Goal: Transaction & Acquisition: Purchase product/service

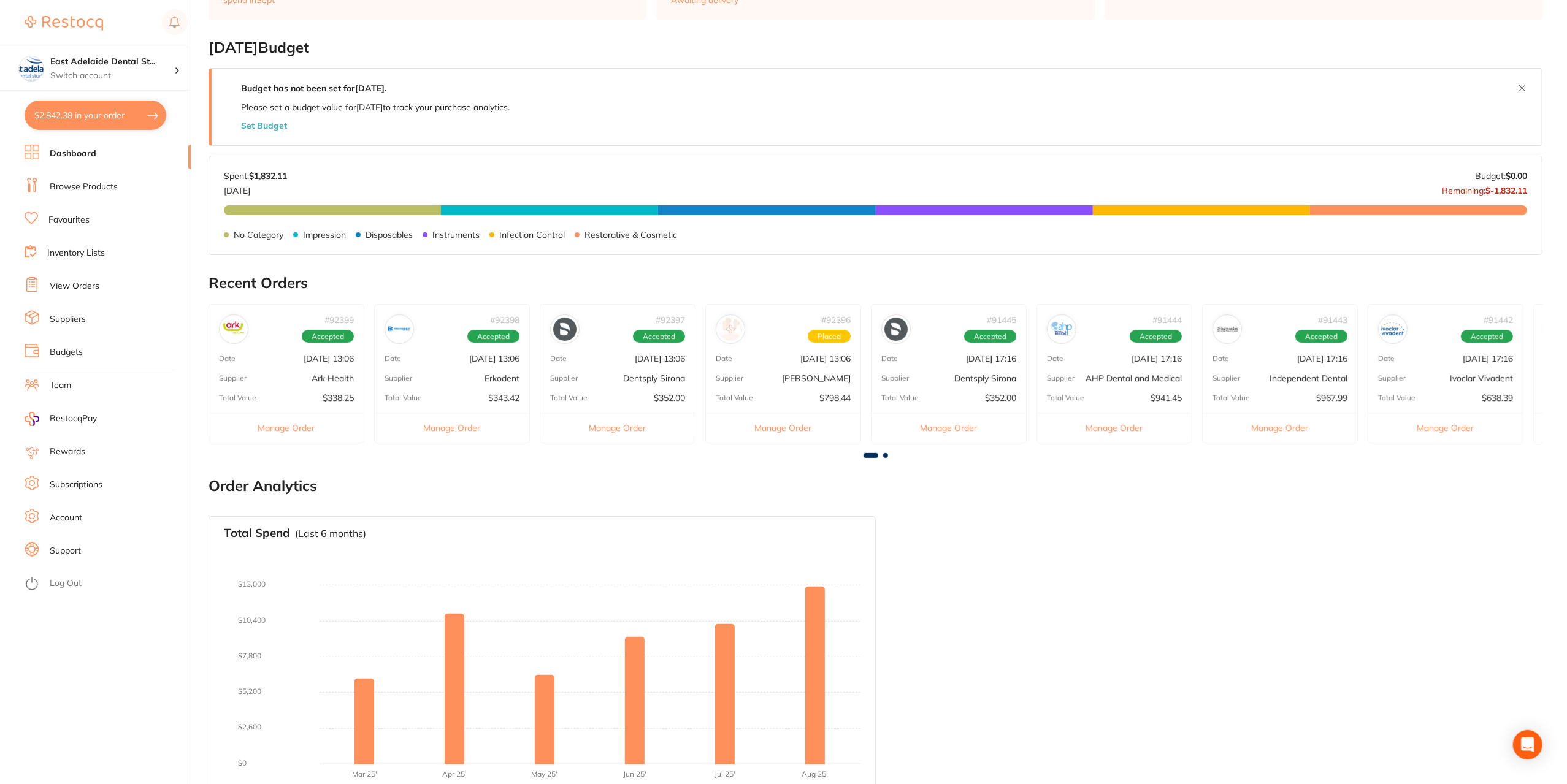
click at [85, 188] on link "Browse Products" at bounding box center [83, 187] width 68 height 13
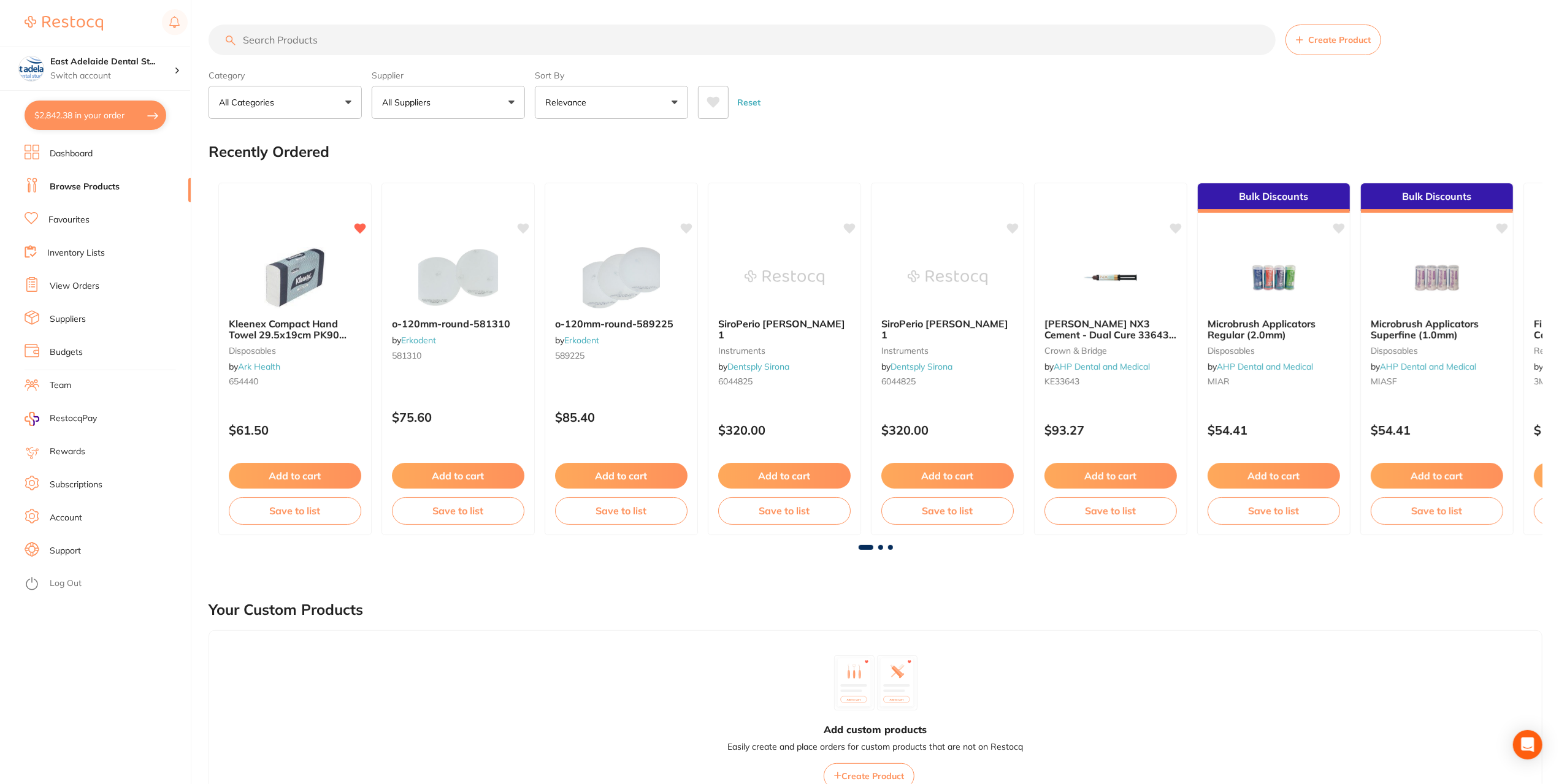
click at [410, 44] on input "search" at bounding box center [742, 39] width 1067 height 31
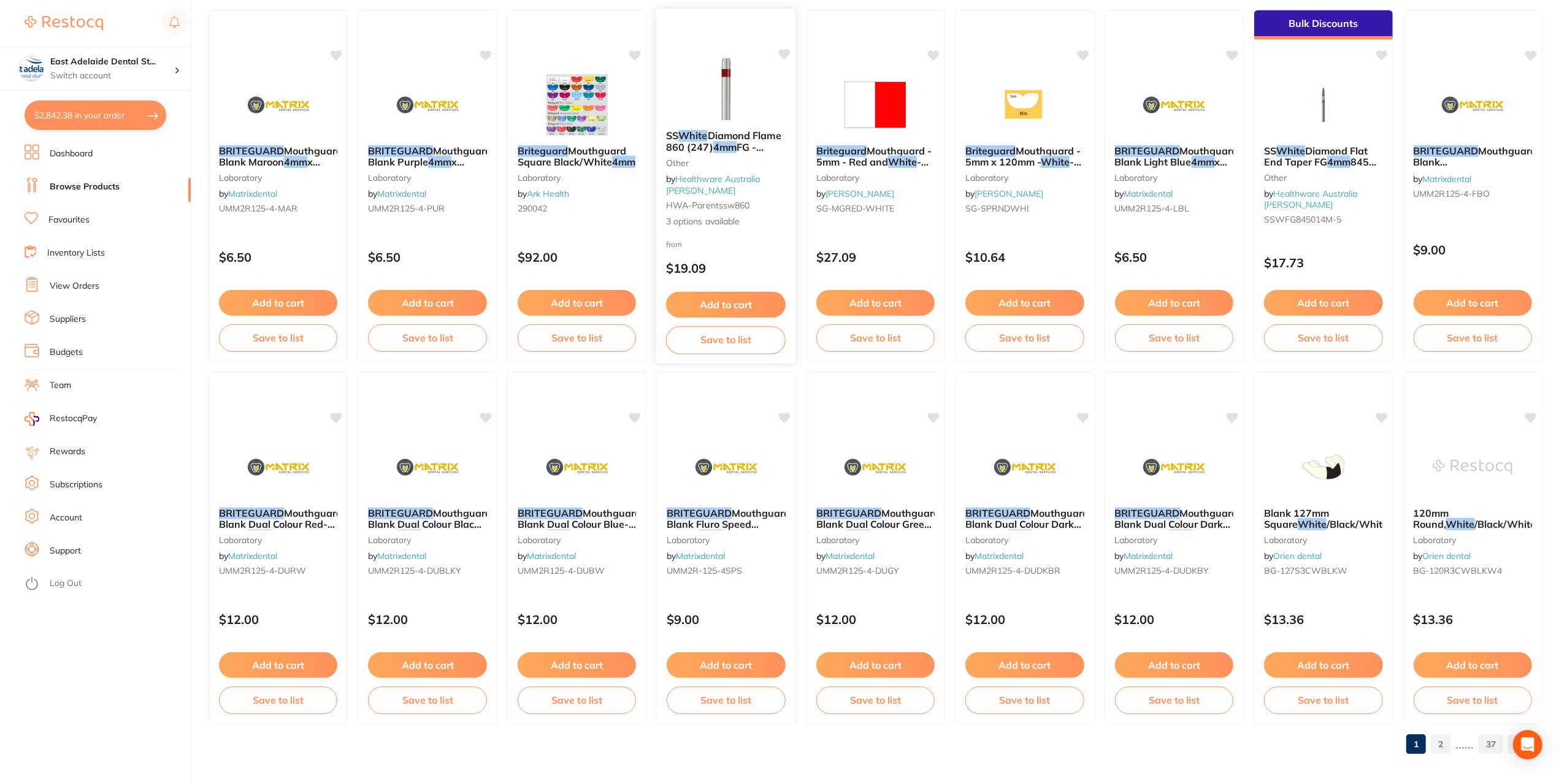
scroll to position [1616, 0]
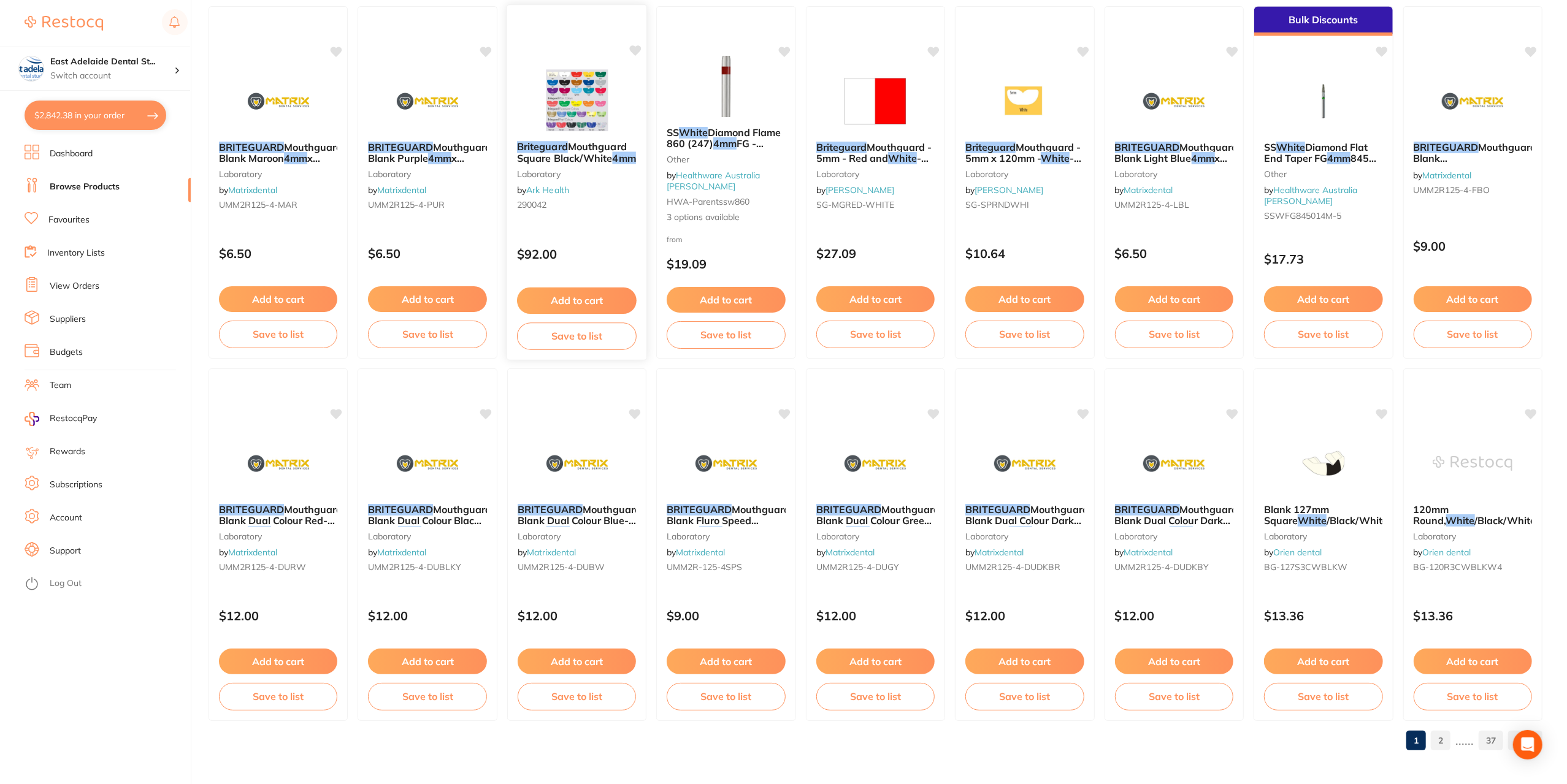
click at [576, 108] on img at bounding box center [577, 100] width 80 height 62
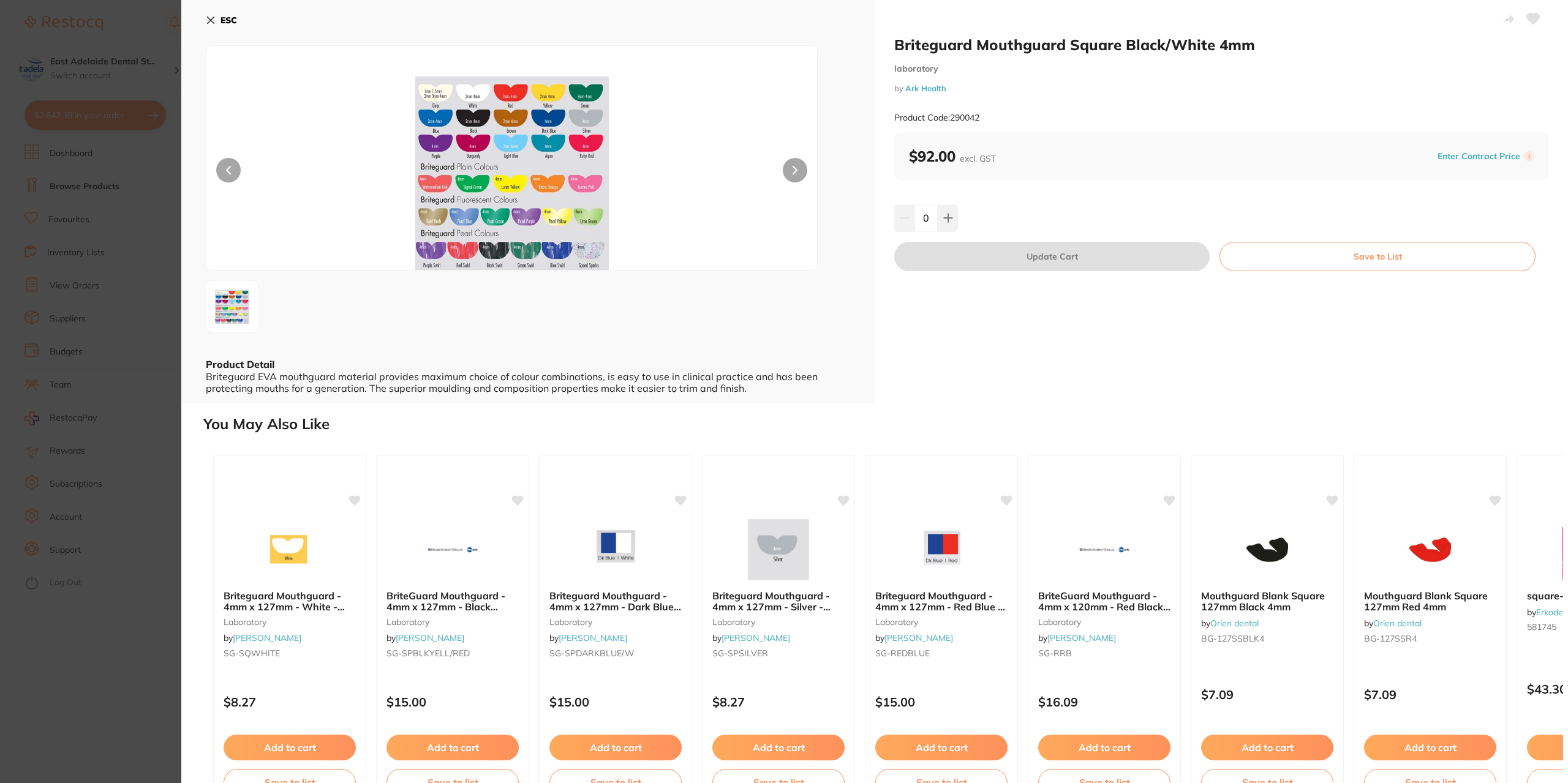
click at [211, 21] on icon at bounding box center [211, 20] width 10 height 10
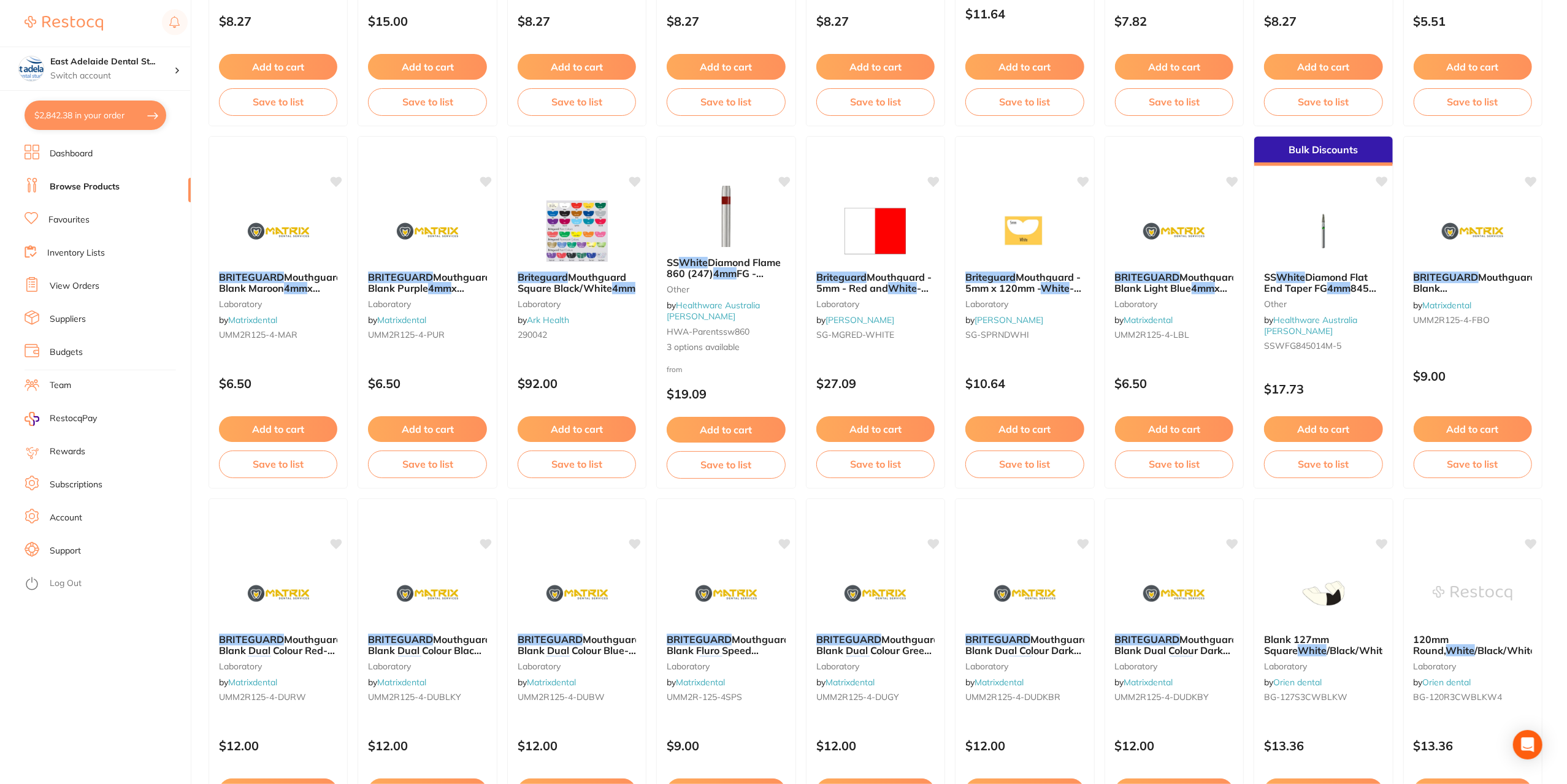
scroll to position [1432, 0]
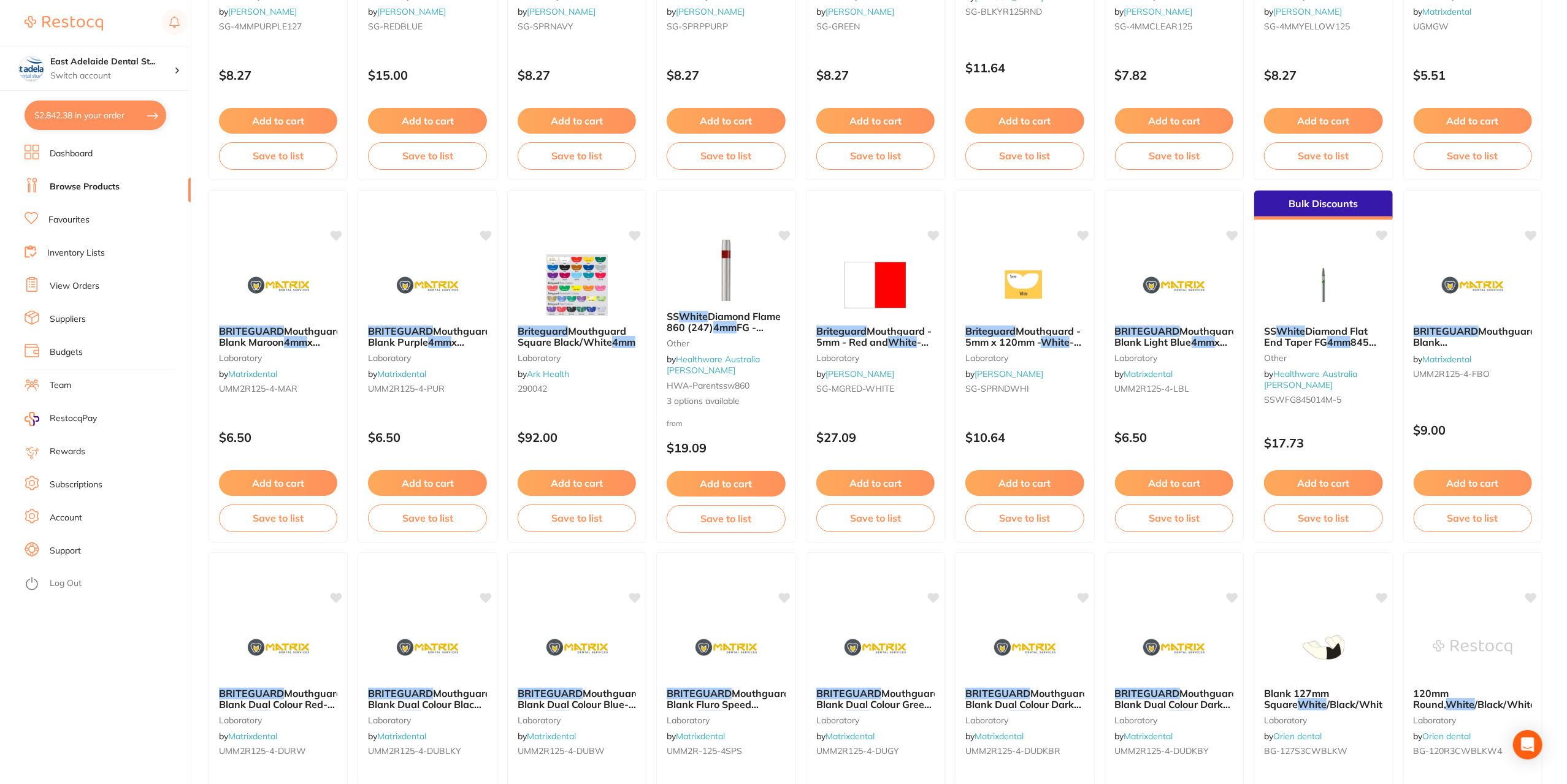
click at [103, 115] on button "$2,842.38 in your order" at bounding box center [95, 115] width 142 height 29
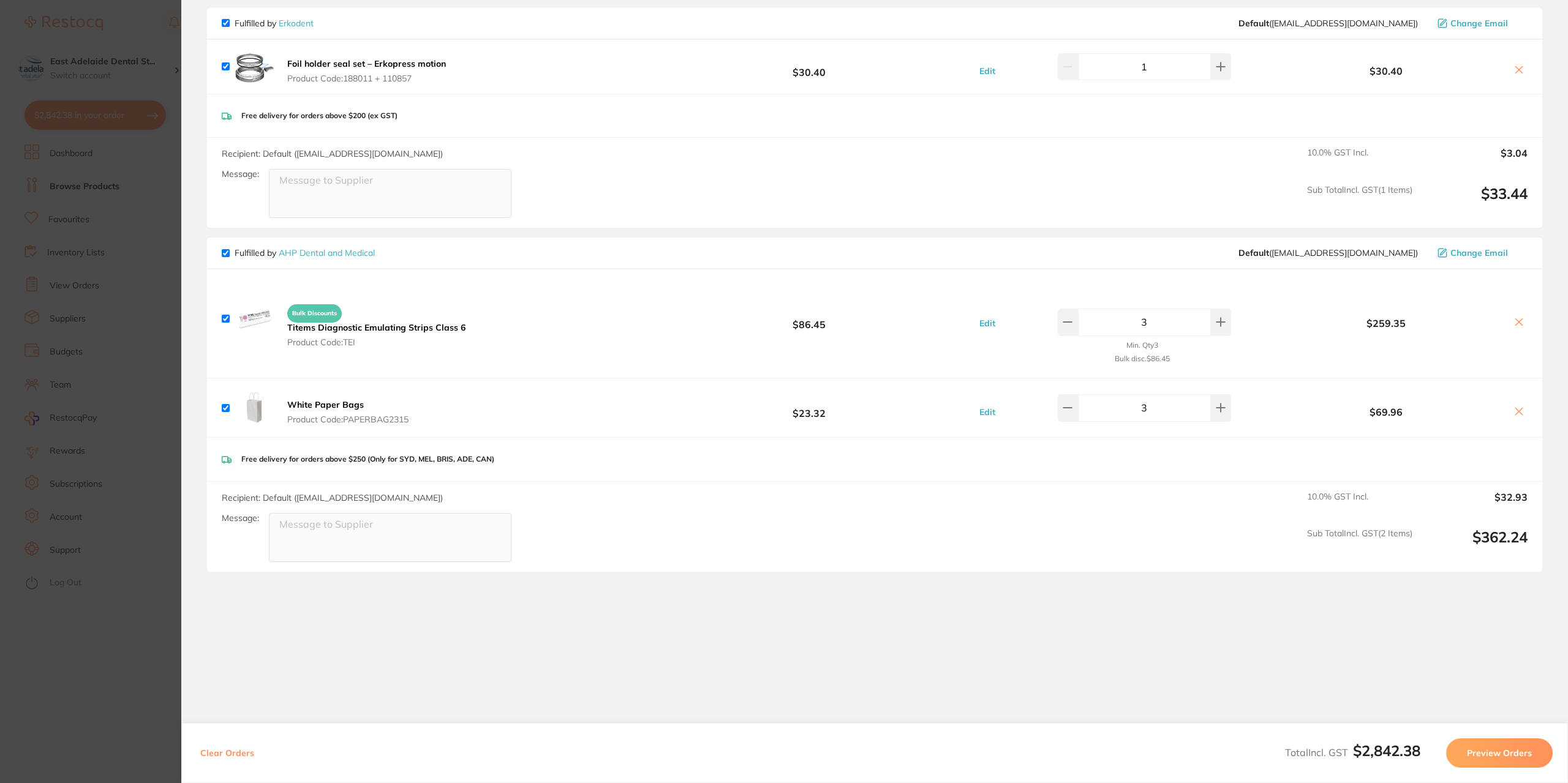
scroll to position [2180, 0]
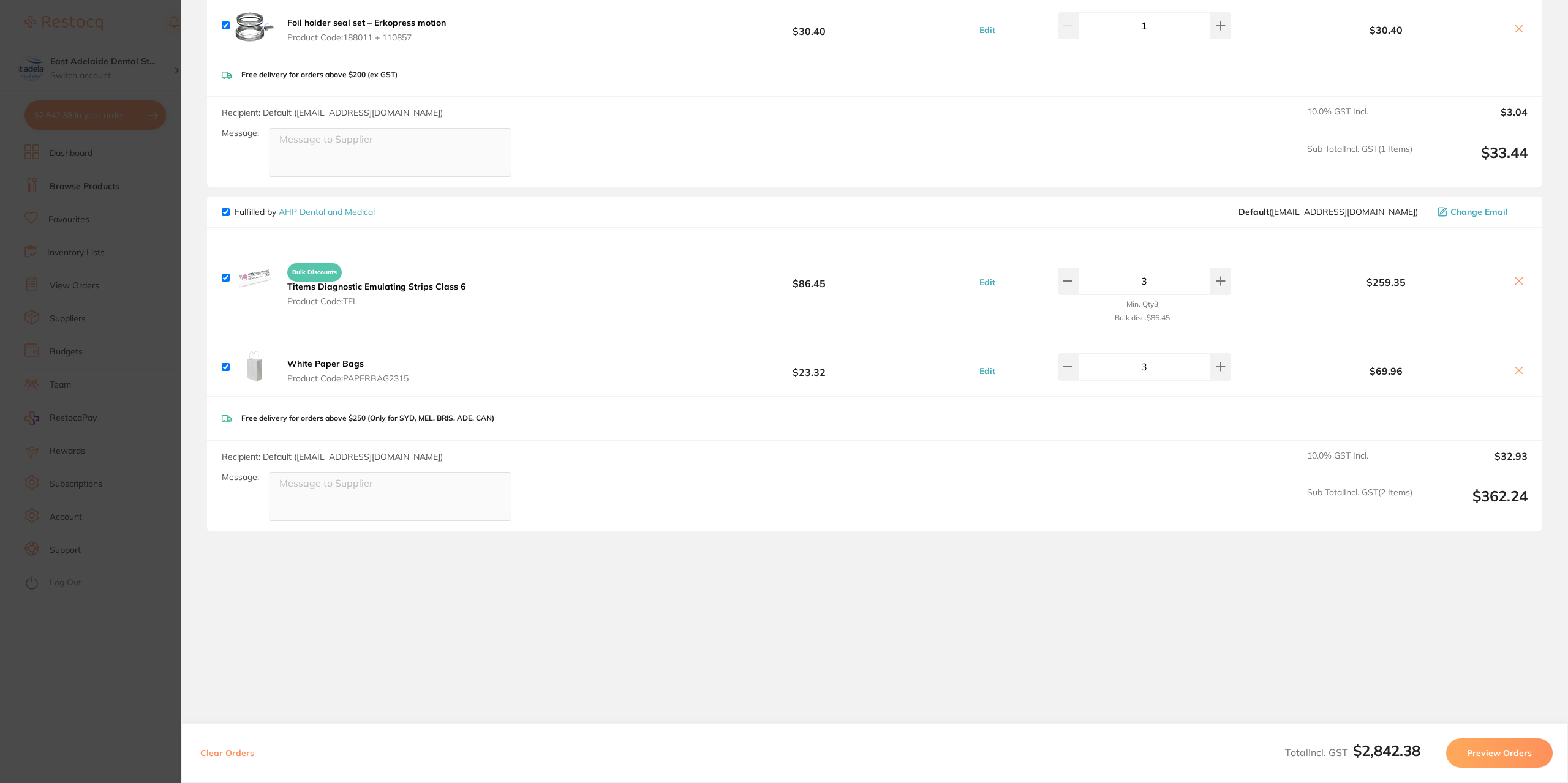
click at [147, 685] on section "Update RRP Set your pre negotiated price for this item. Item Agreed RRP (excl. …" at bounding box center [784, 392] width 1568 height 783
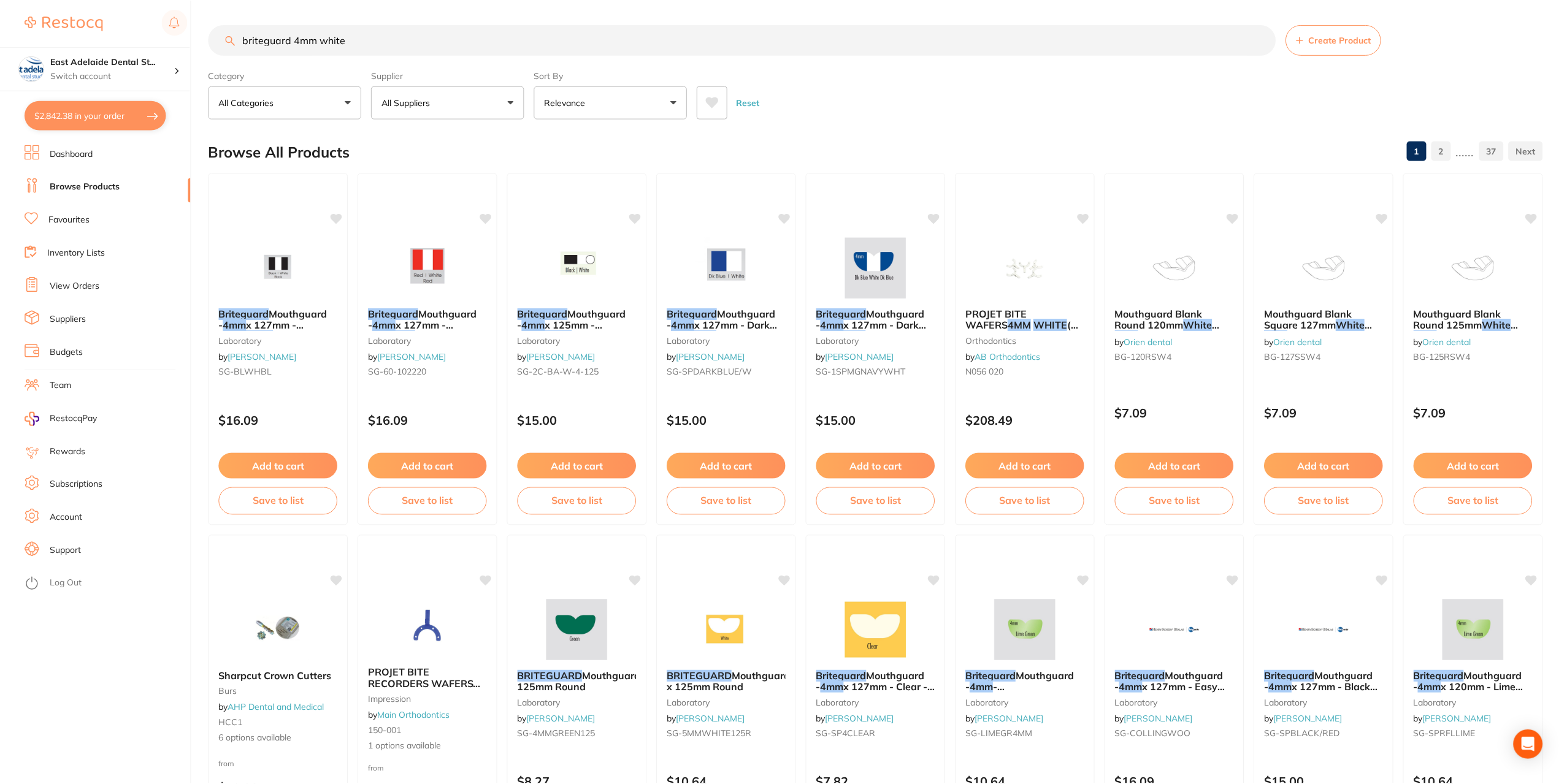
scroll to position [1432, 0]
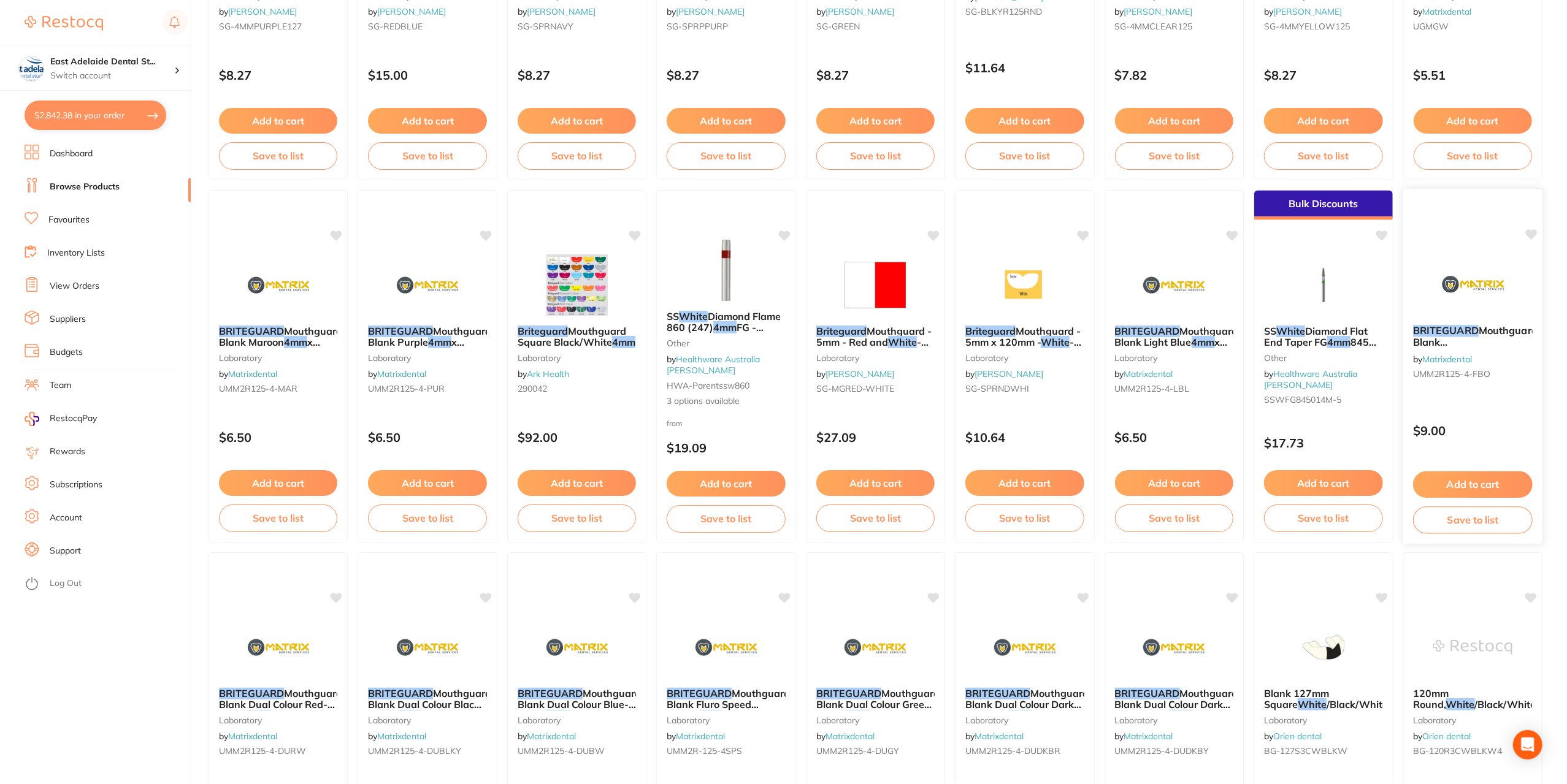
click at [1446, 295] on img at bounding box center [1472, 284] width 80 height 62
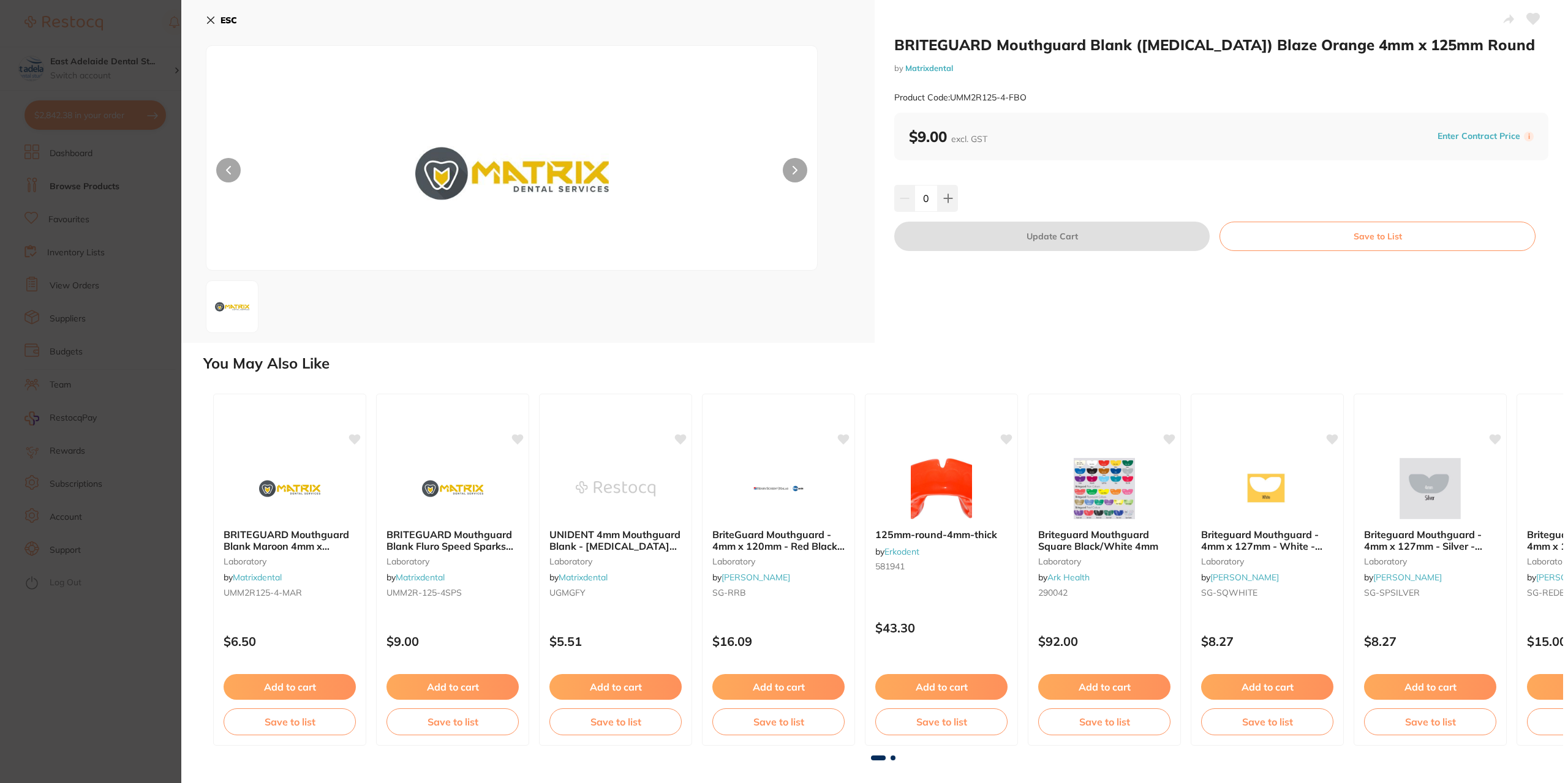
drag, startPoint x: 208, startPoint y: 26, endPoint x: 341, endPoint y: 63, distance: 138.1
click at [210, 26] on button "ESC" at bounding box center [221, 20] width 31 height 21
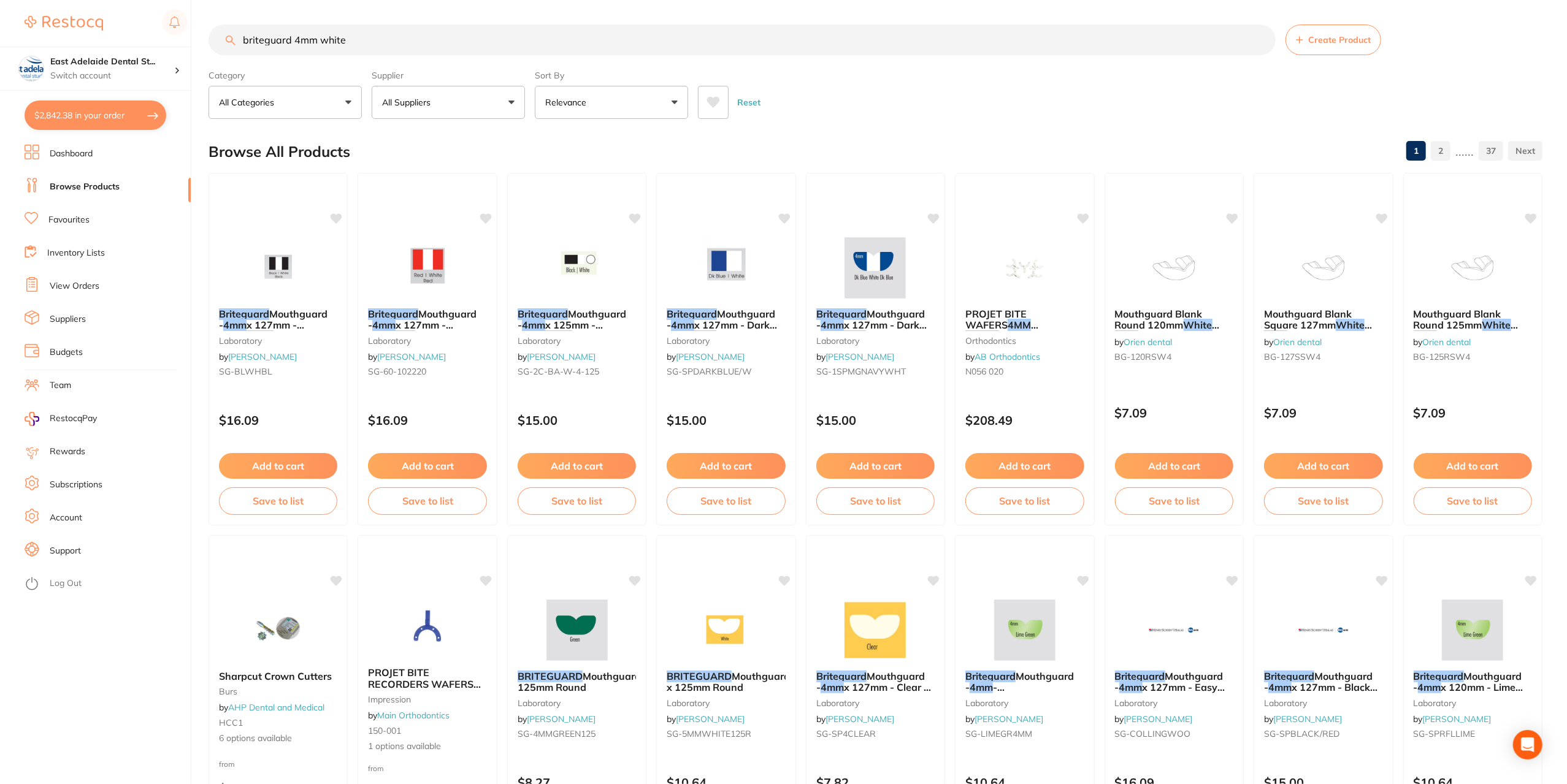
click at [477, 38] on input "briteguard 4mm white" at bounding box center [742, 39] width 1067 height 31
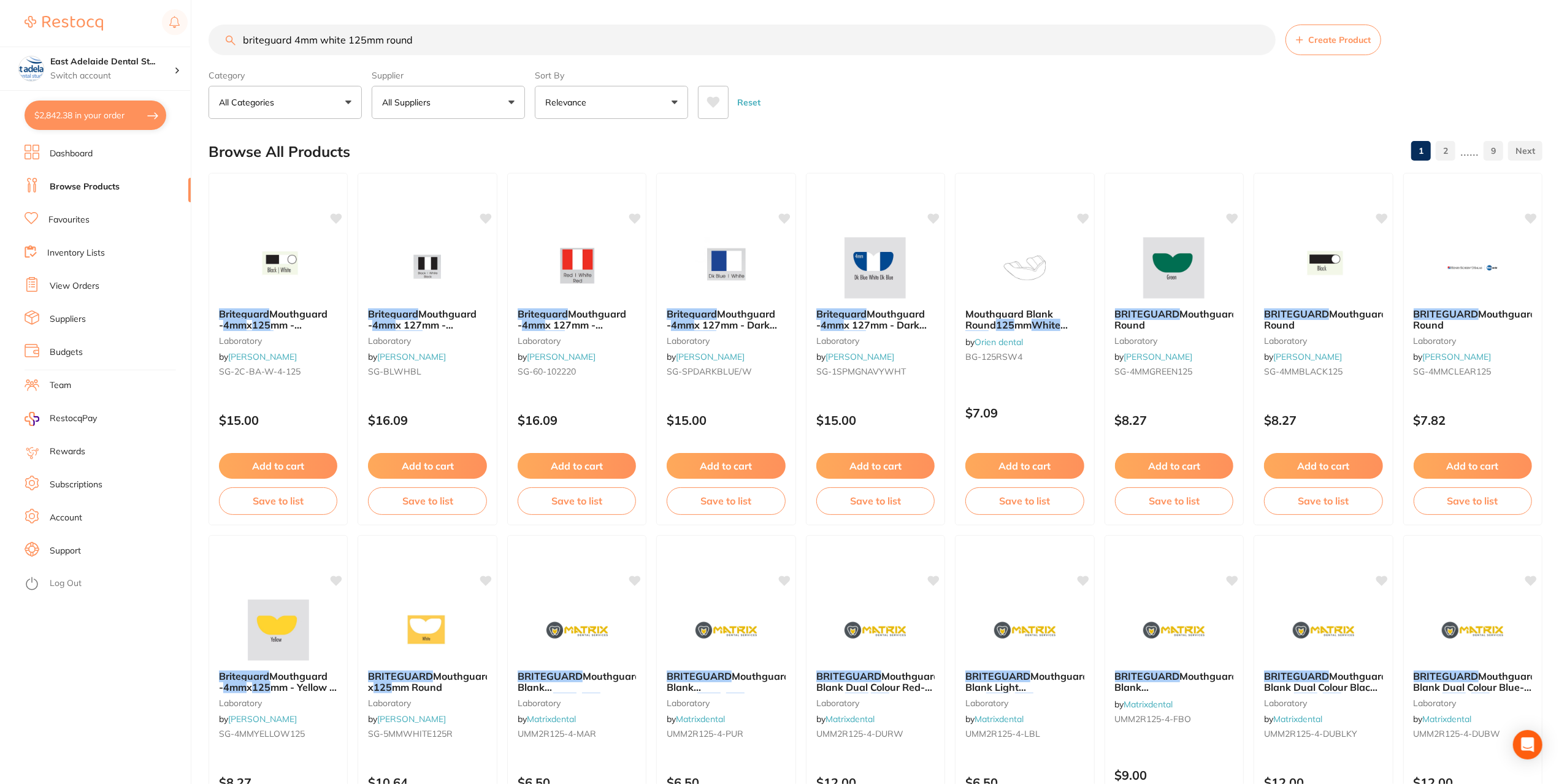
type input "briteguard 4mm white 125mm round"
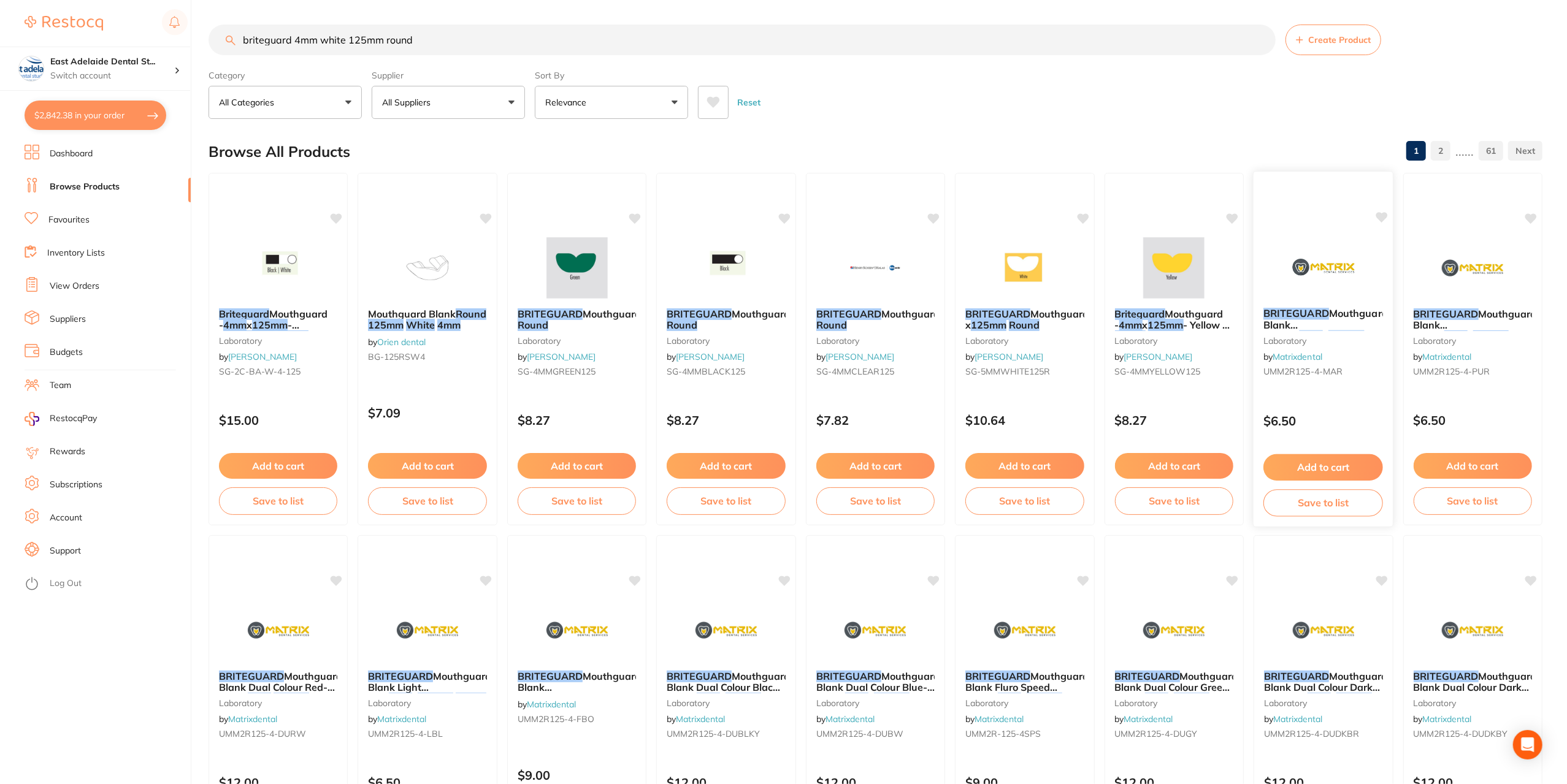
click at [1315, 240] on img at bounding box center [1323, 267] width 80 height 62
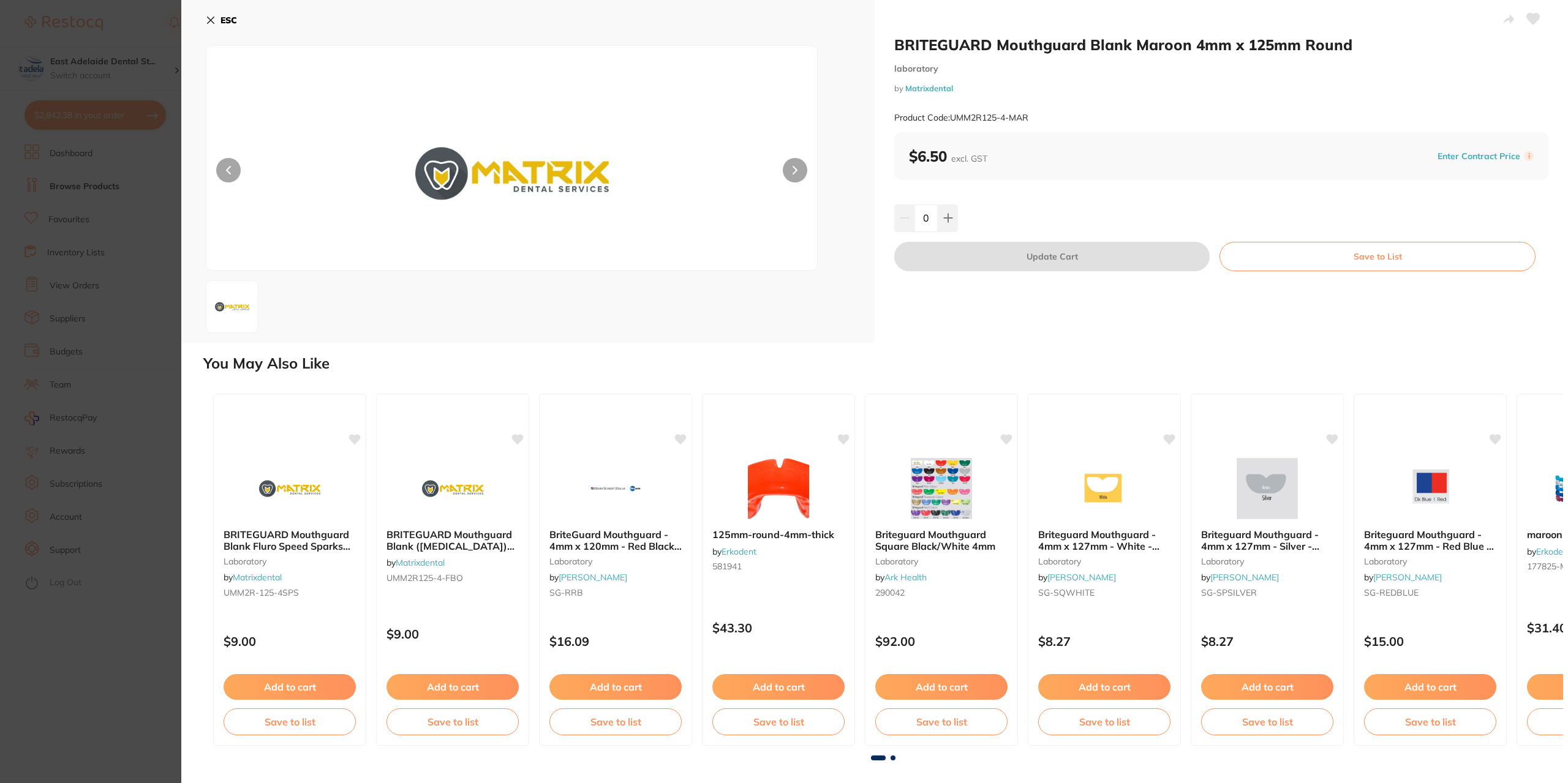
drag, startPoint x: 215, startPoint y: 18, endPoint x: 549, endPoint y: 78, distance: 339.3
click at [215, 18] on icon at bounding box center [211, 20] width 10 height 10
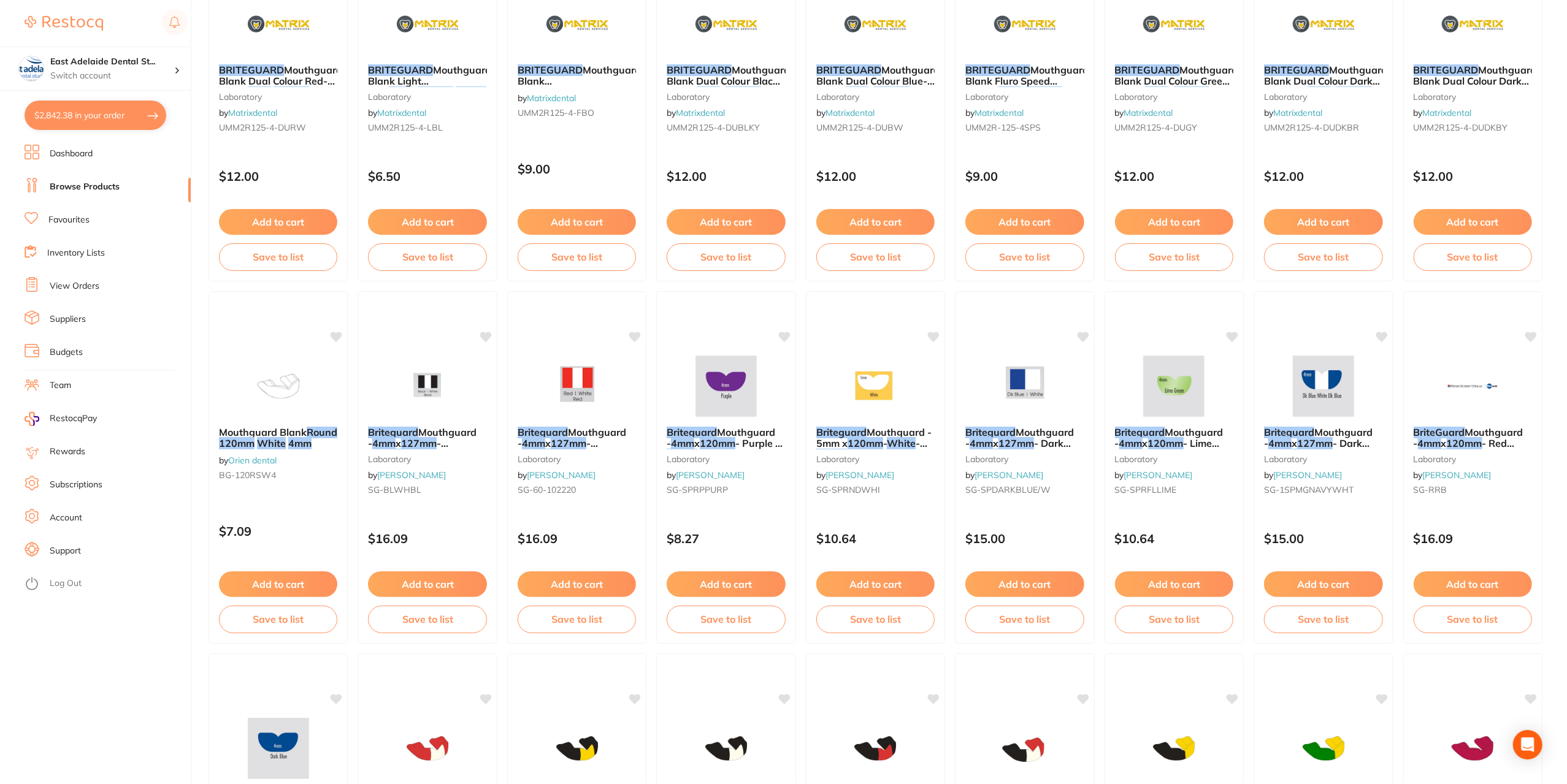
scroll to position [617, 0]
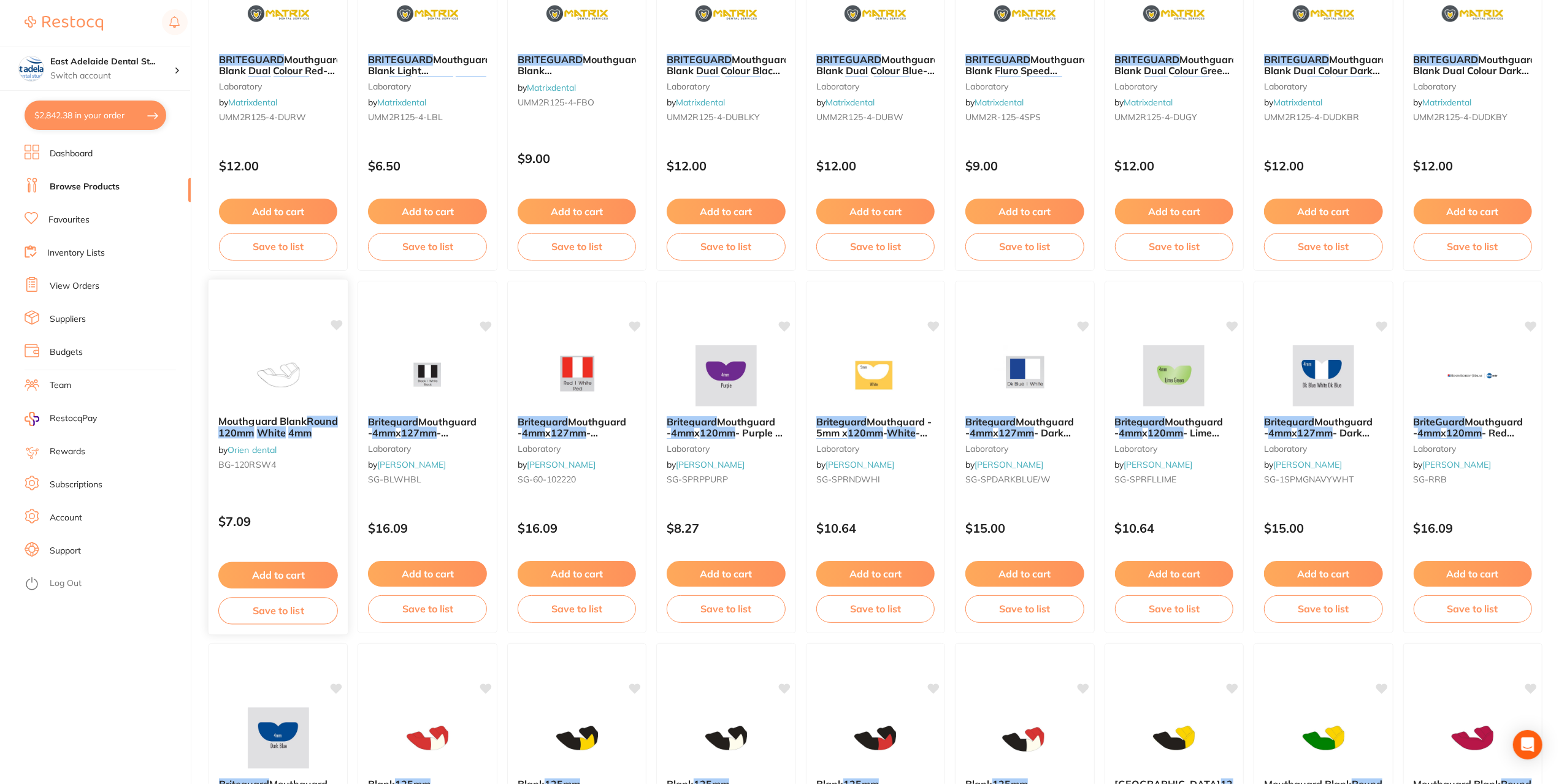
click at [287, 376] on img at bounding box center [278, 374] width 80 height 62
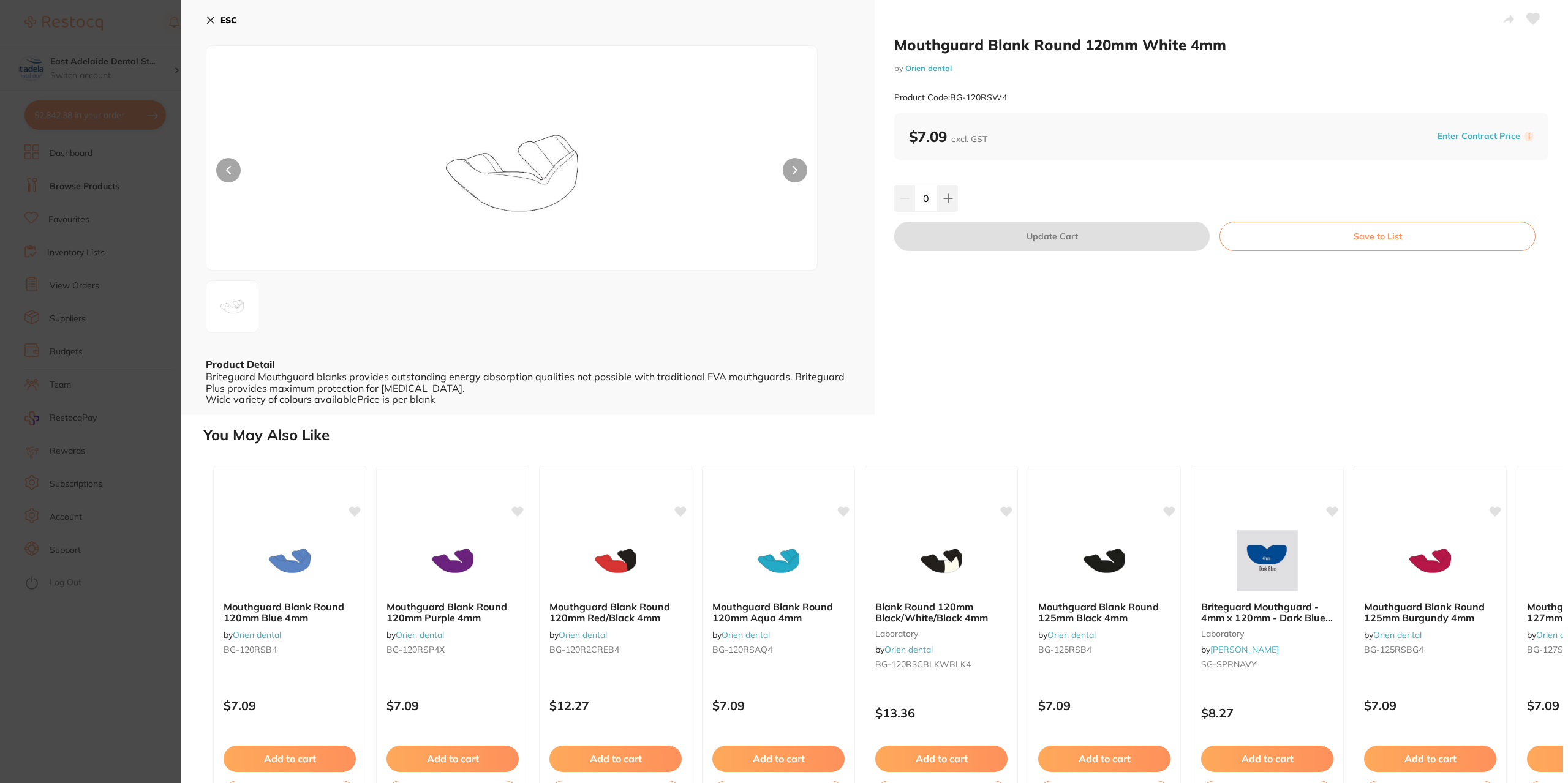
click at [102, 114] on section "Mouthguard Blank Round 120mm White 4mm by Orien dental Product Code: BG-120RSW4…" at bounding box center [784, 392] width 1568 height 783
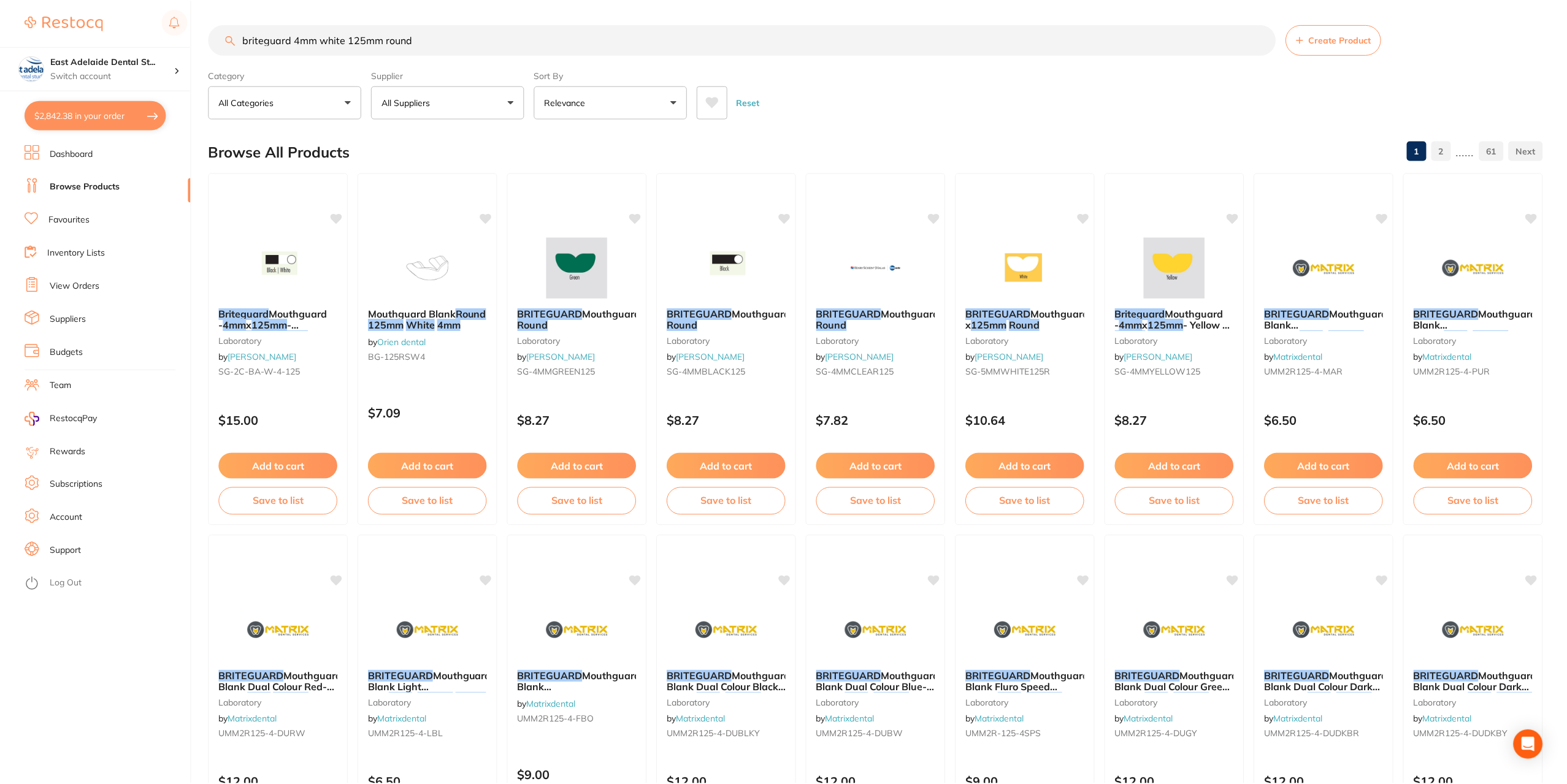
scroll to position [617, 0]
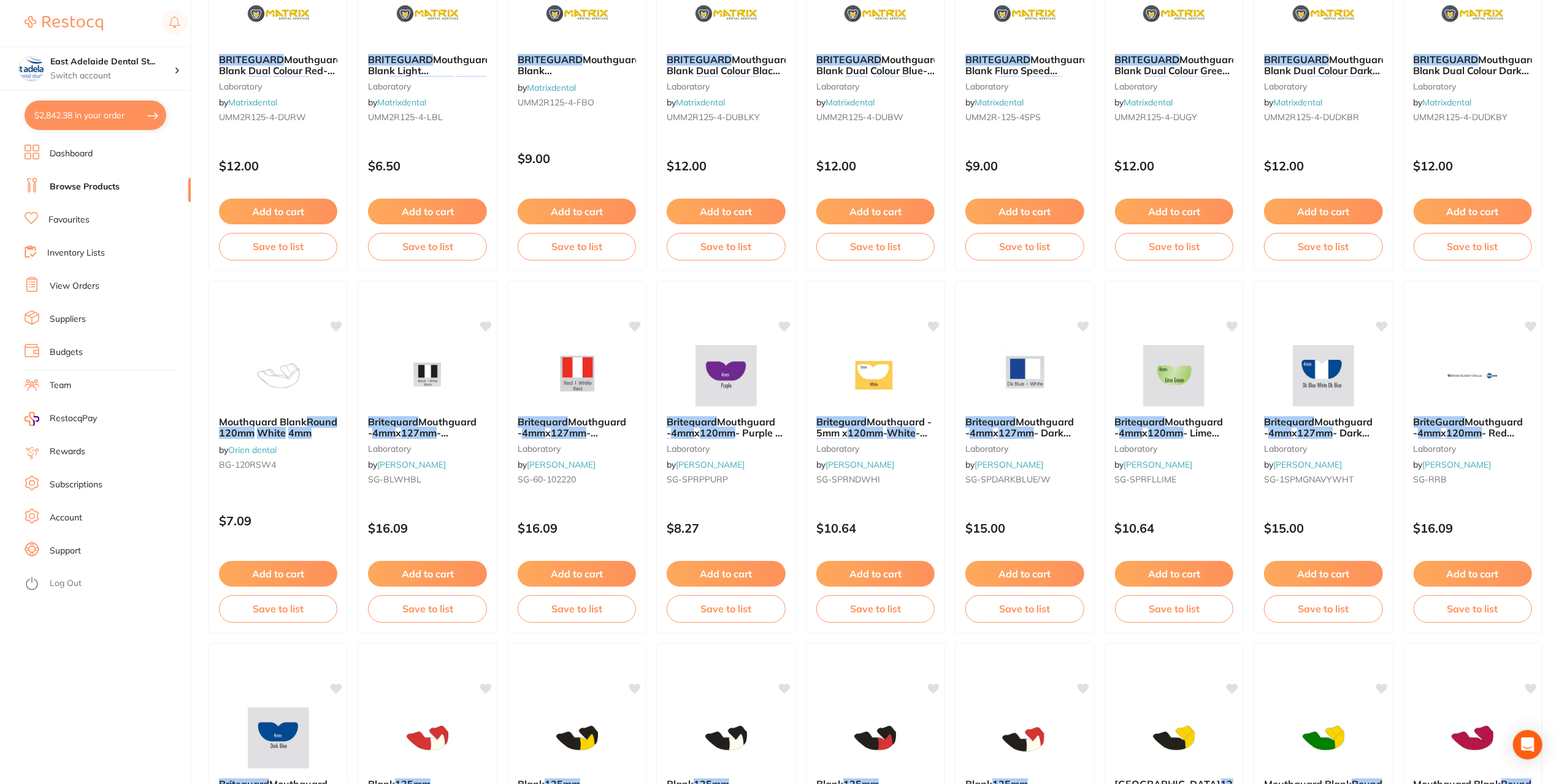
click at [124, 119] on button "$2,842.38 in your order" at bounding box center [95, 115] width 142 height 29
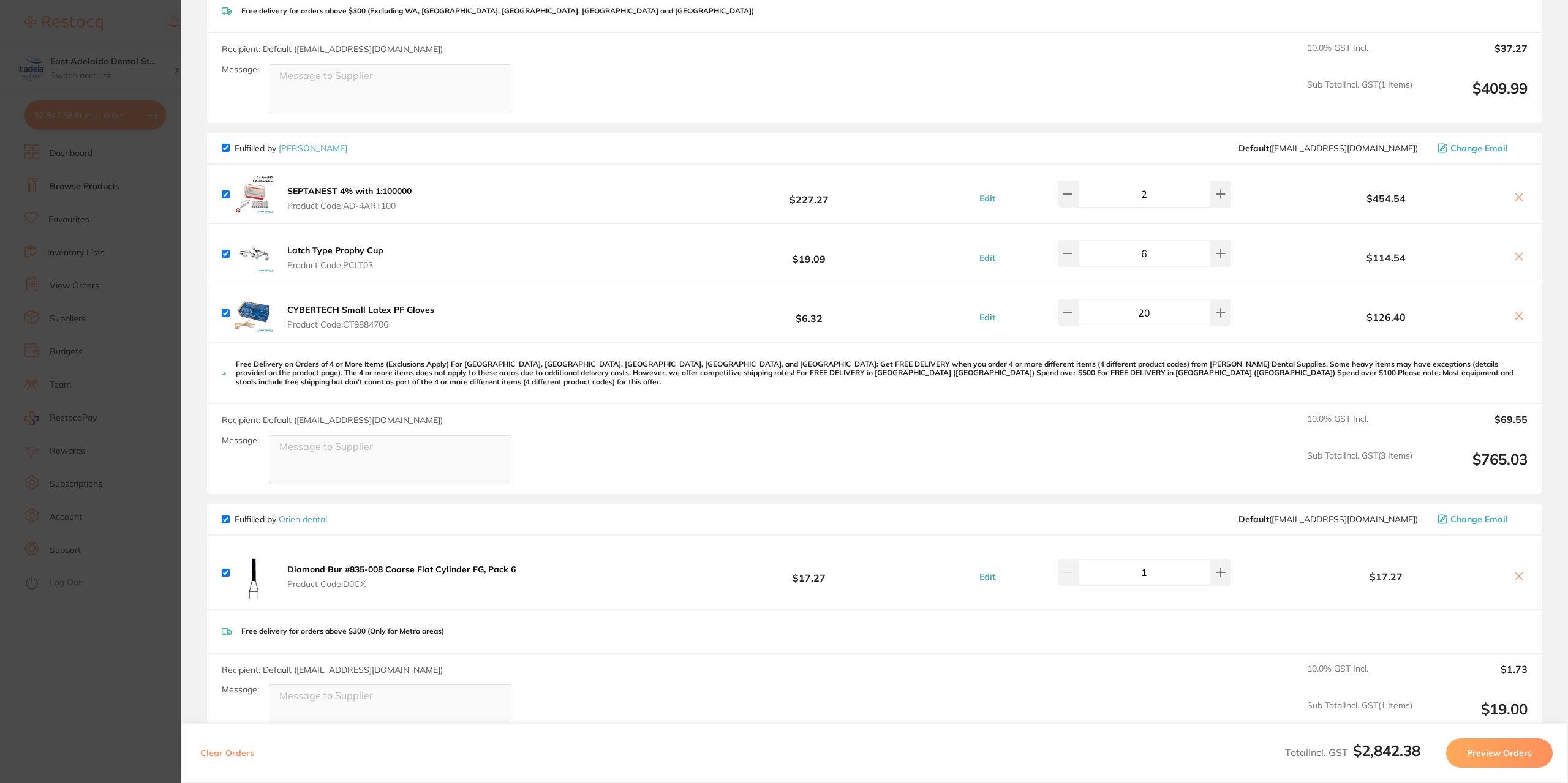
scroll to position [0, 0]
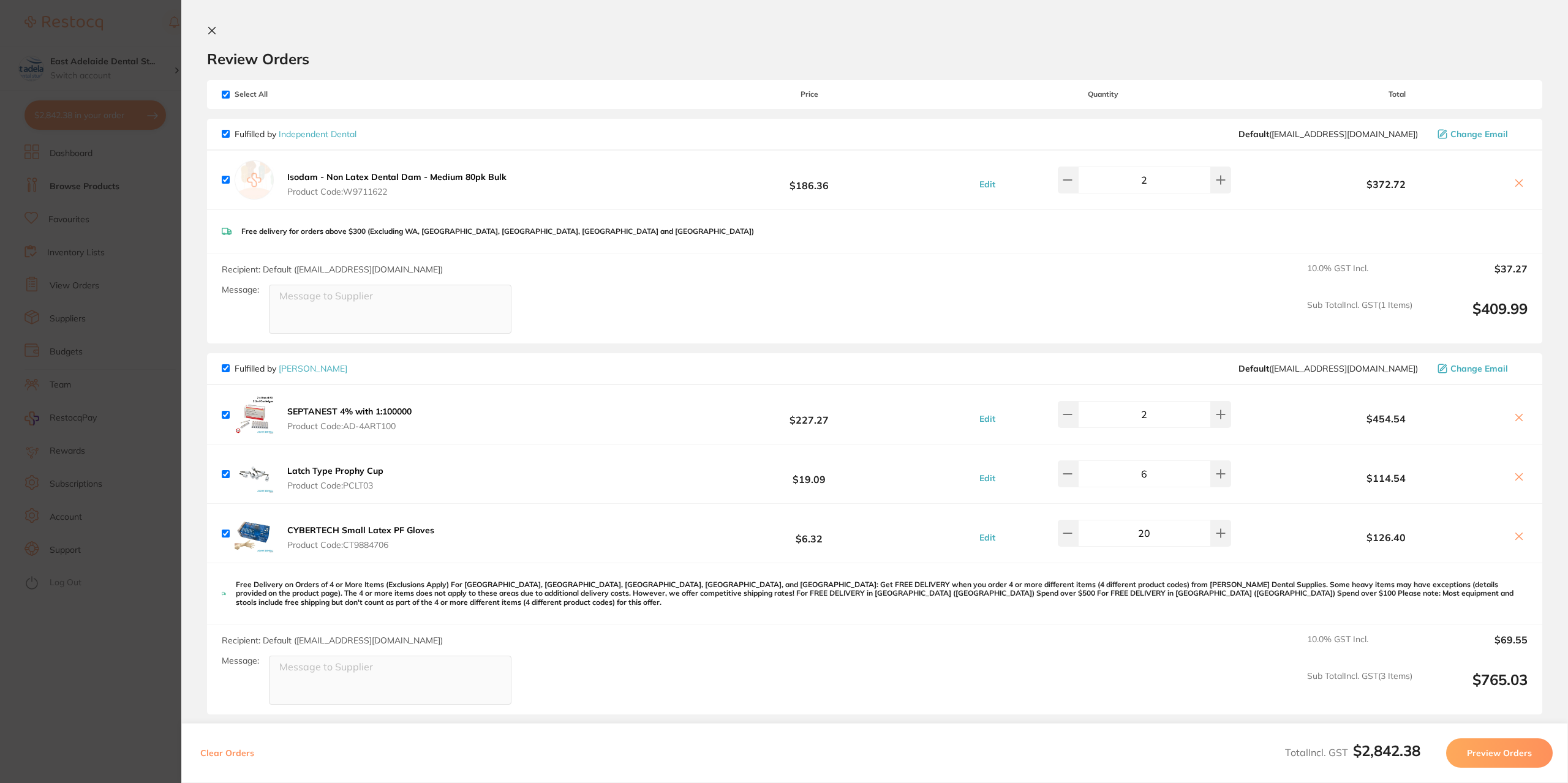
click at [113, 159] on section "Update RRP Set your pre negotiated price for this item. Item Agreed RRP (excl. …" at bounding box center [784, 392] width 1568 height 783
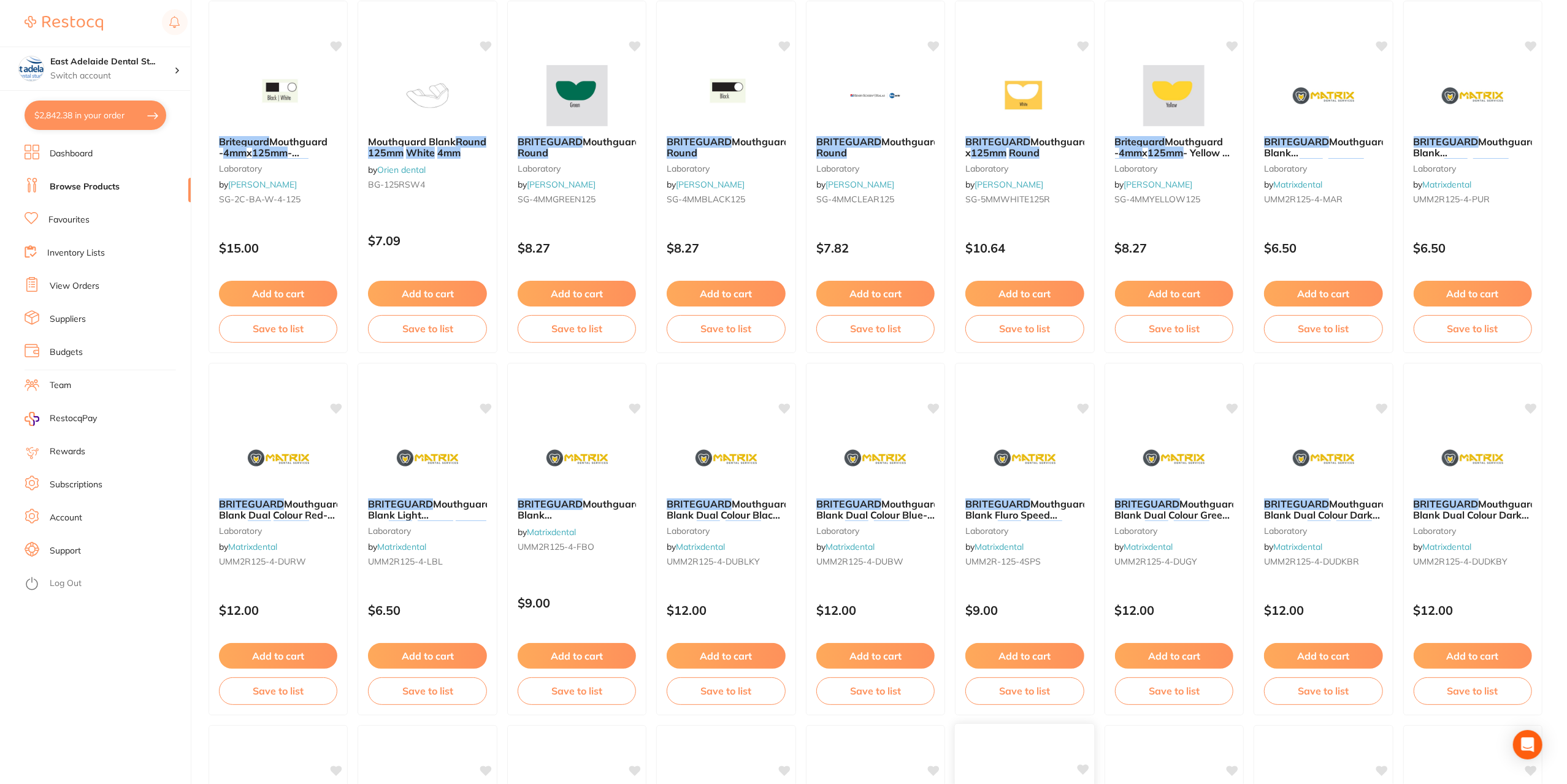
scroll to position [4, 0]
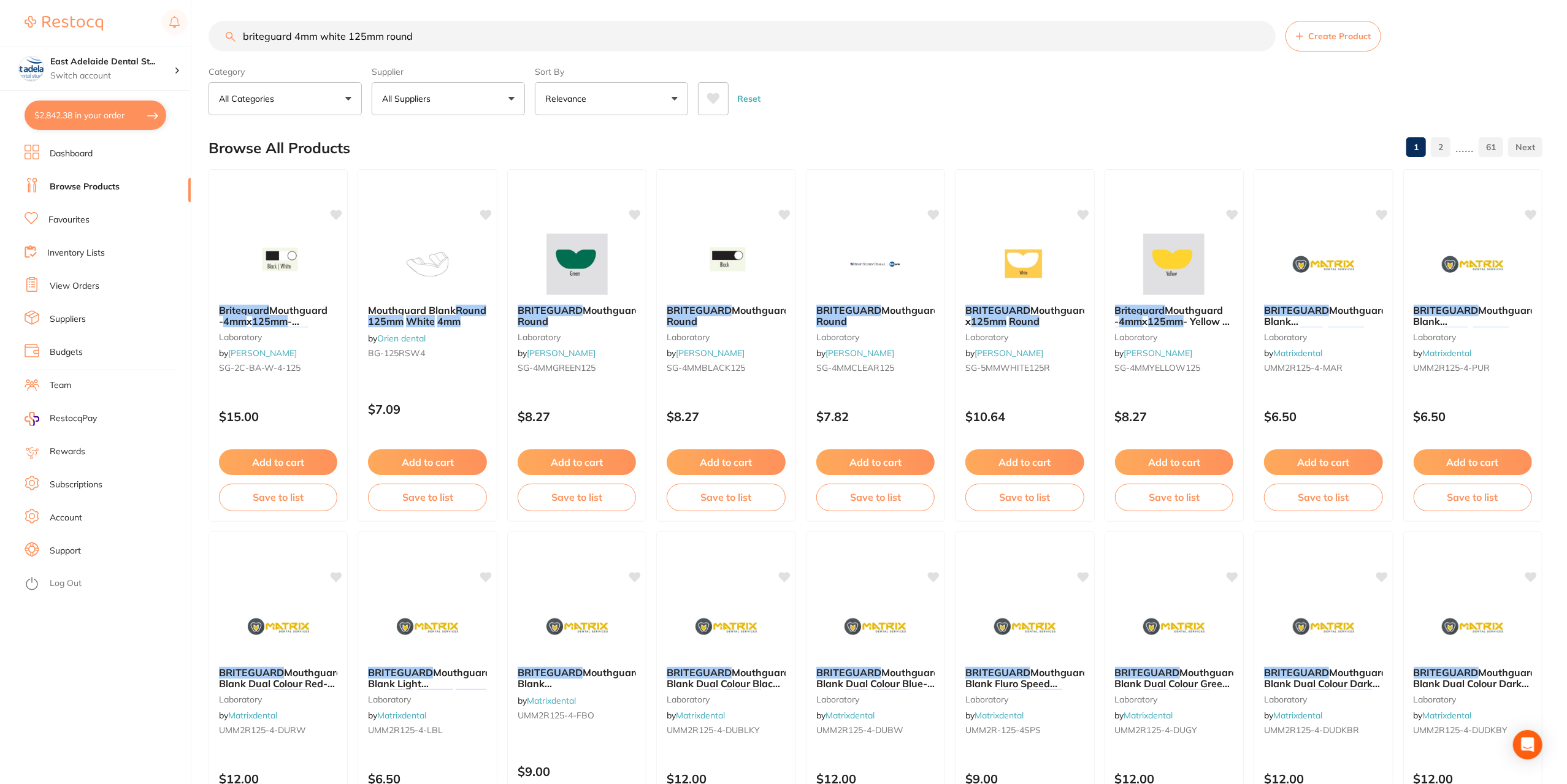
click at [1011, 280] on img at bounding box center [1025, 264] width 80 height 61
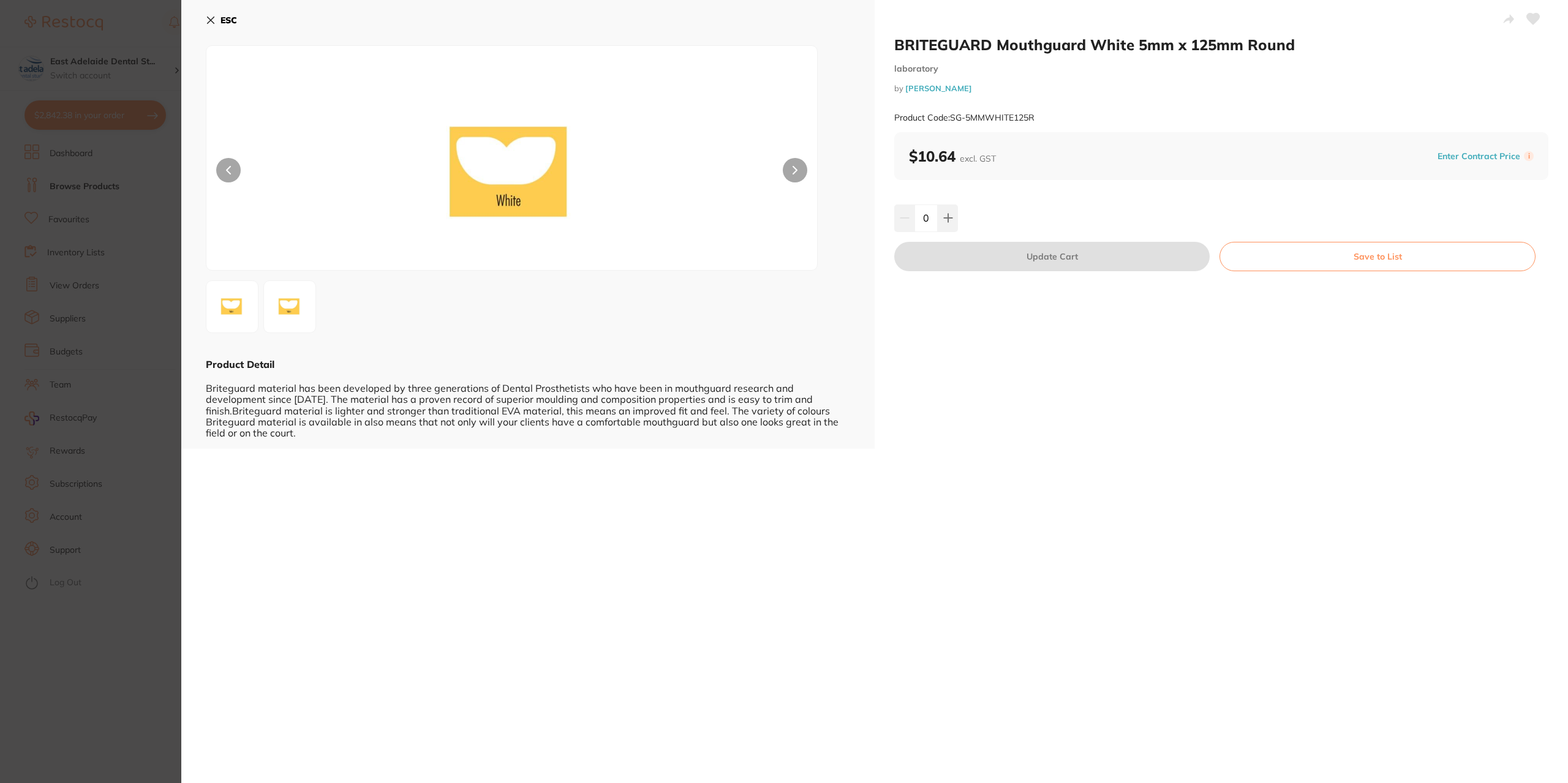
click at [213, 20] on icon at bounding box center [211, 20] width 10 height 10
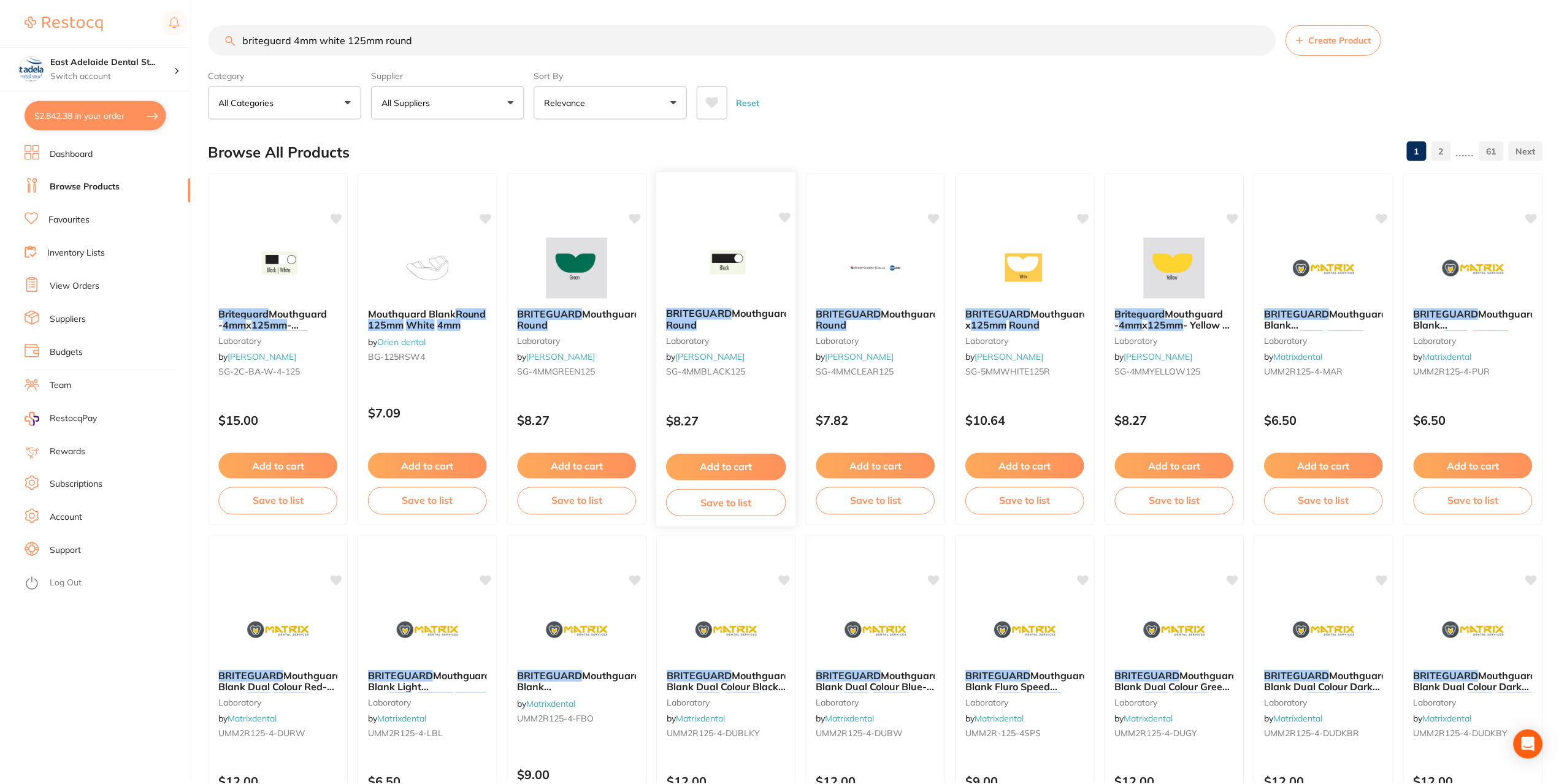
scroll to position [4, 0]
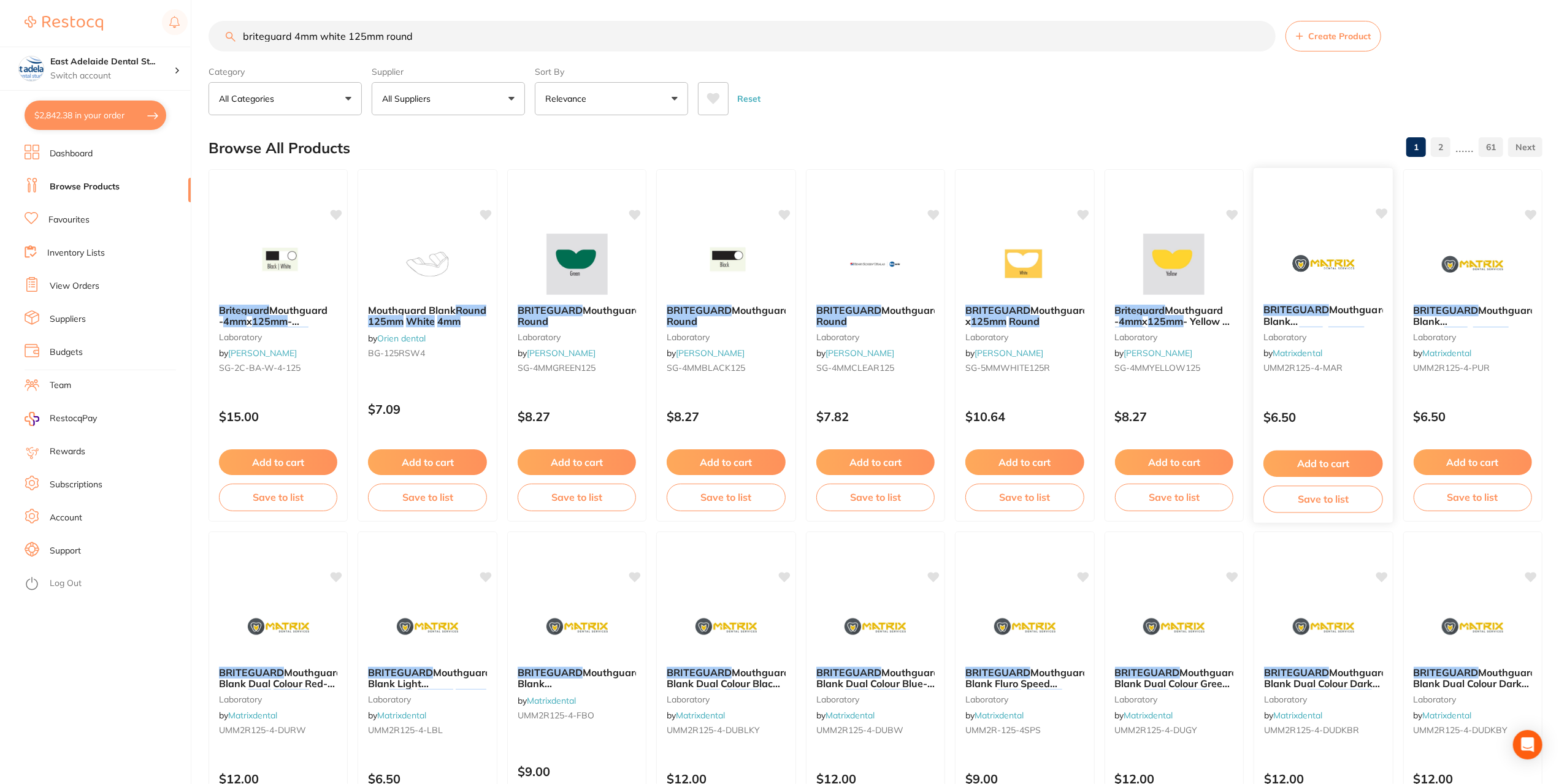
click at [1316, 307] on em "BRITEGUARD" at bounding box center [1296, 310] width 66 height 13
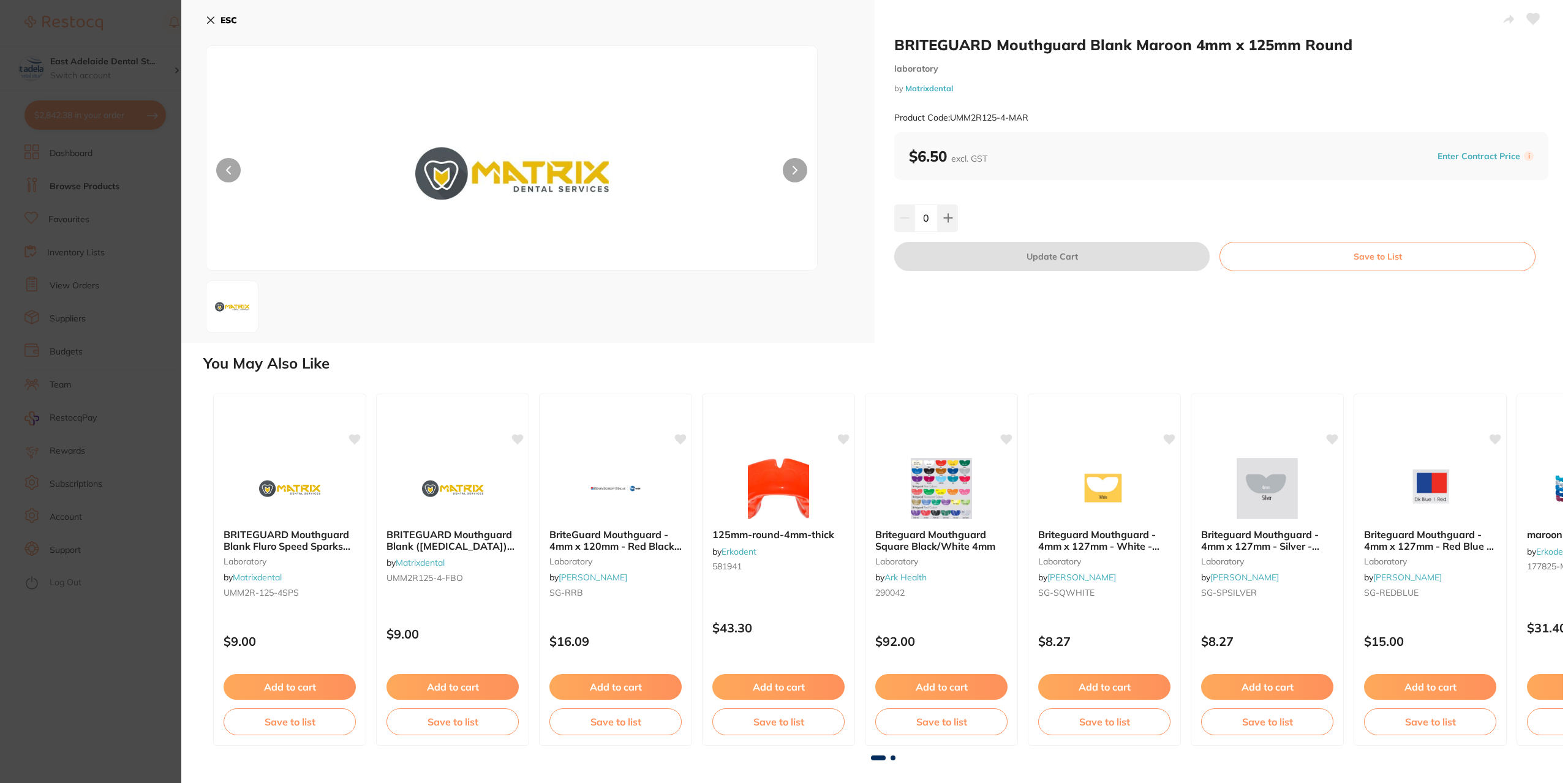
click at [210, 25] on button "ESC" at bounding box center [221, 20] width 31 height 21
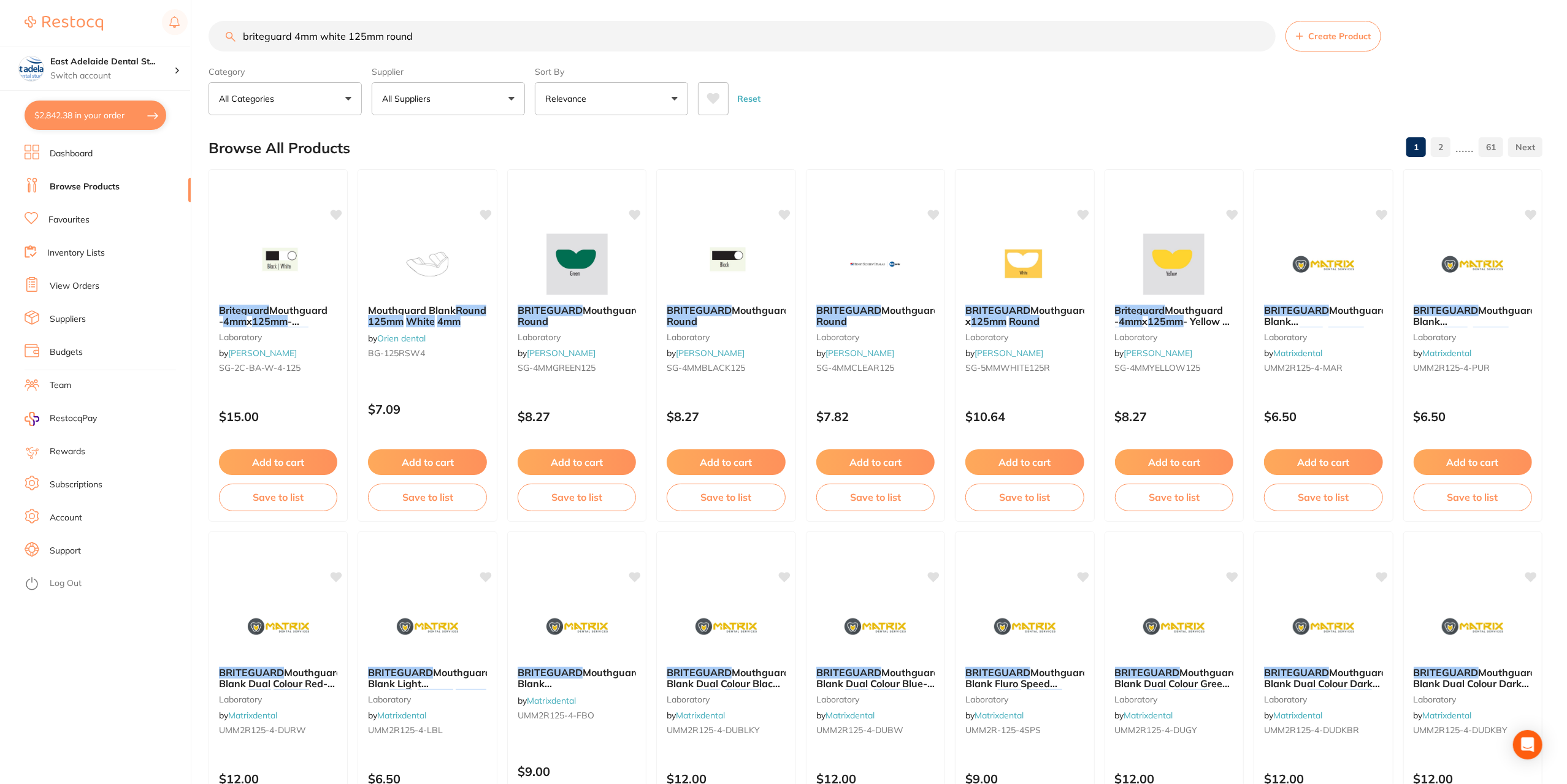
click at [477, 110] on button "All Suppliers" at bounding box center [448, 98] width 153 height 33
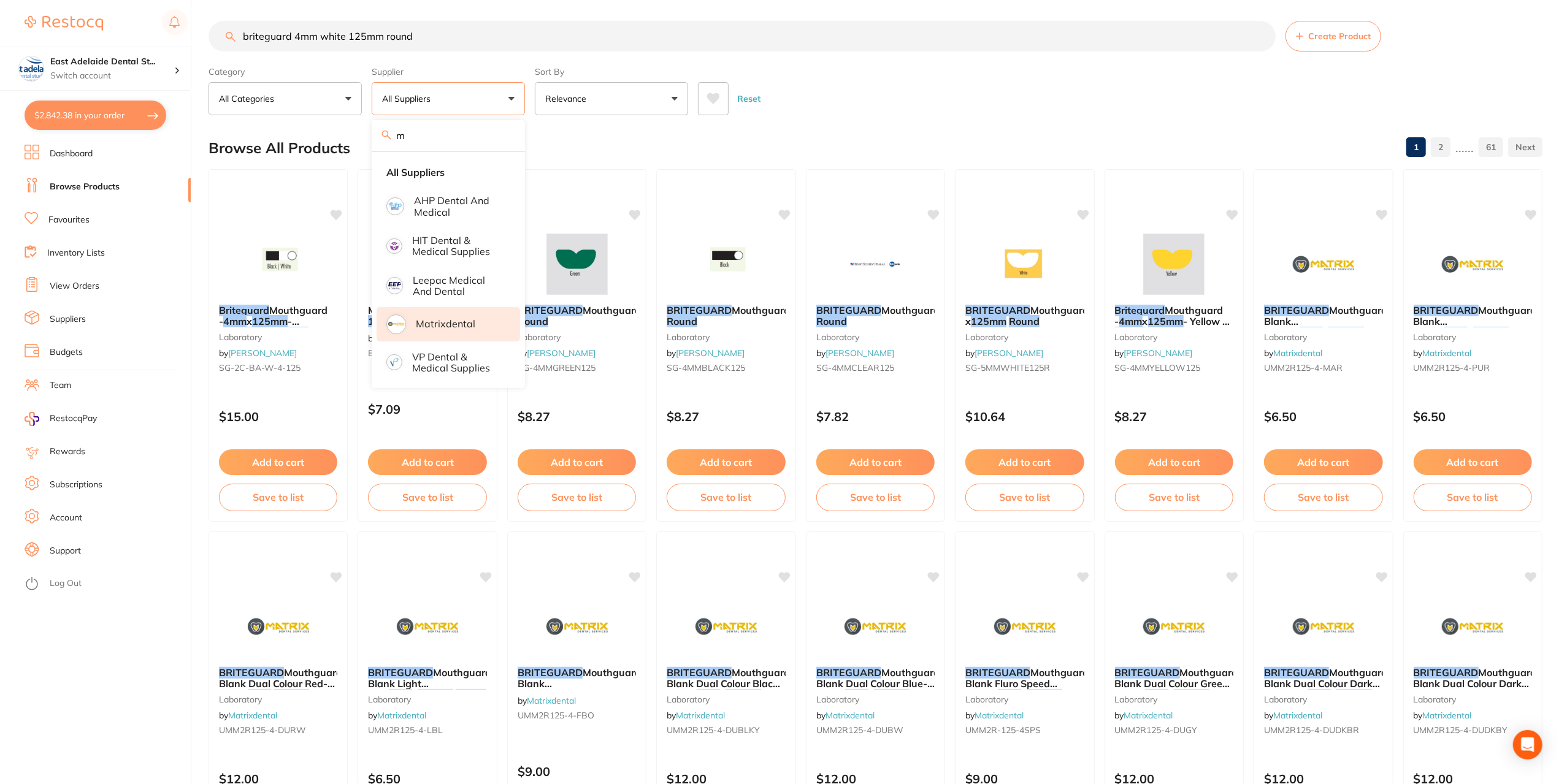
type input "m"
click at [460, 326] on p "Matrixdental" at bounding box center [445, 324] width 59 height 11
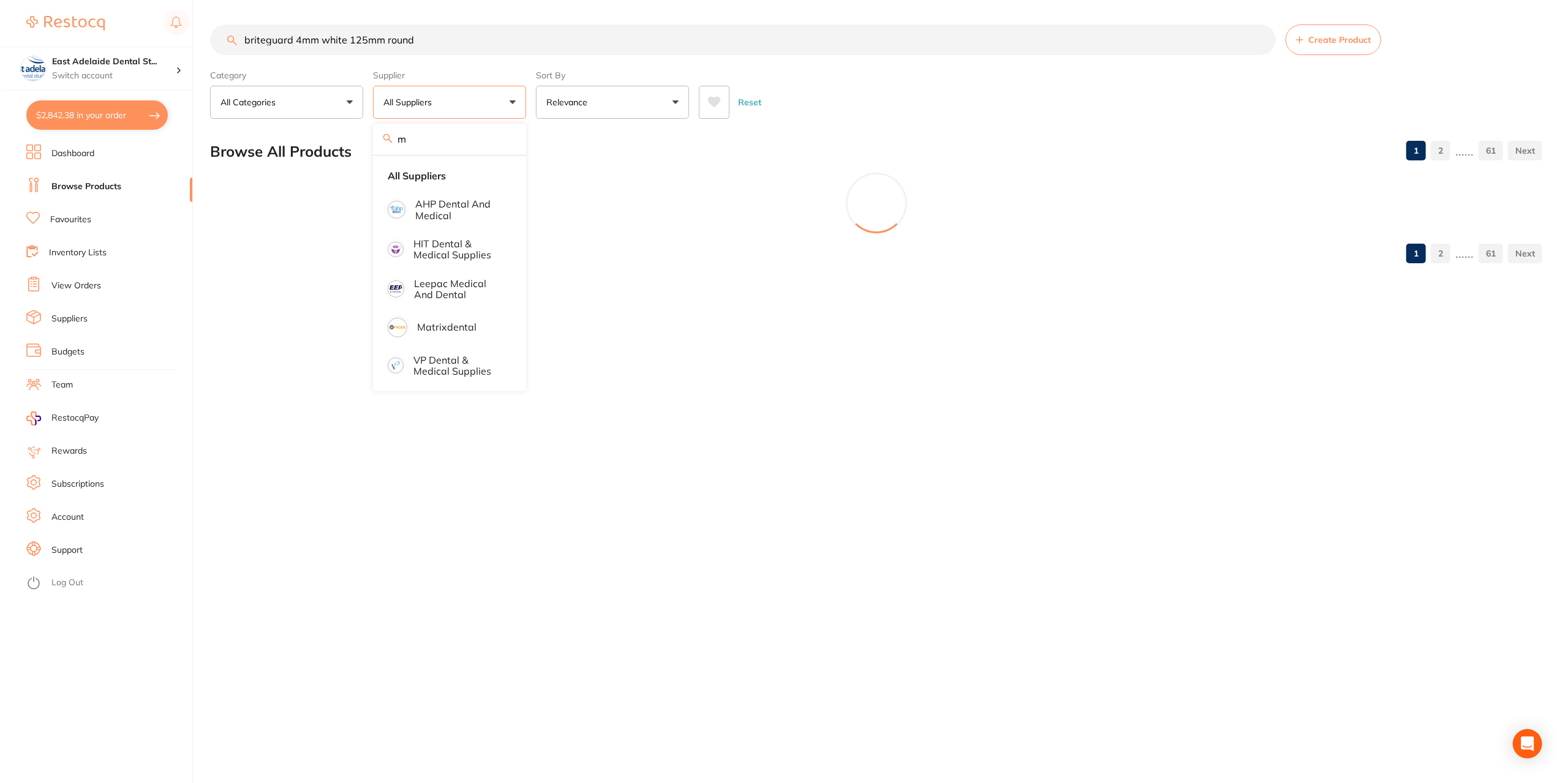
scroll to position [0, 0]
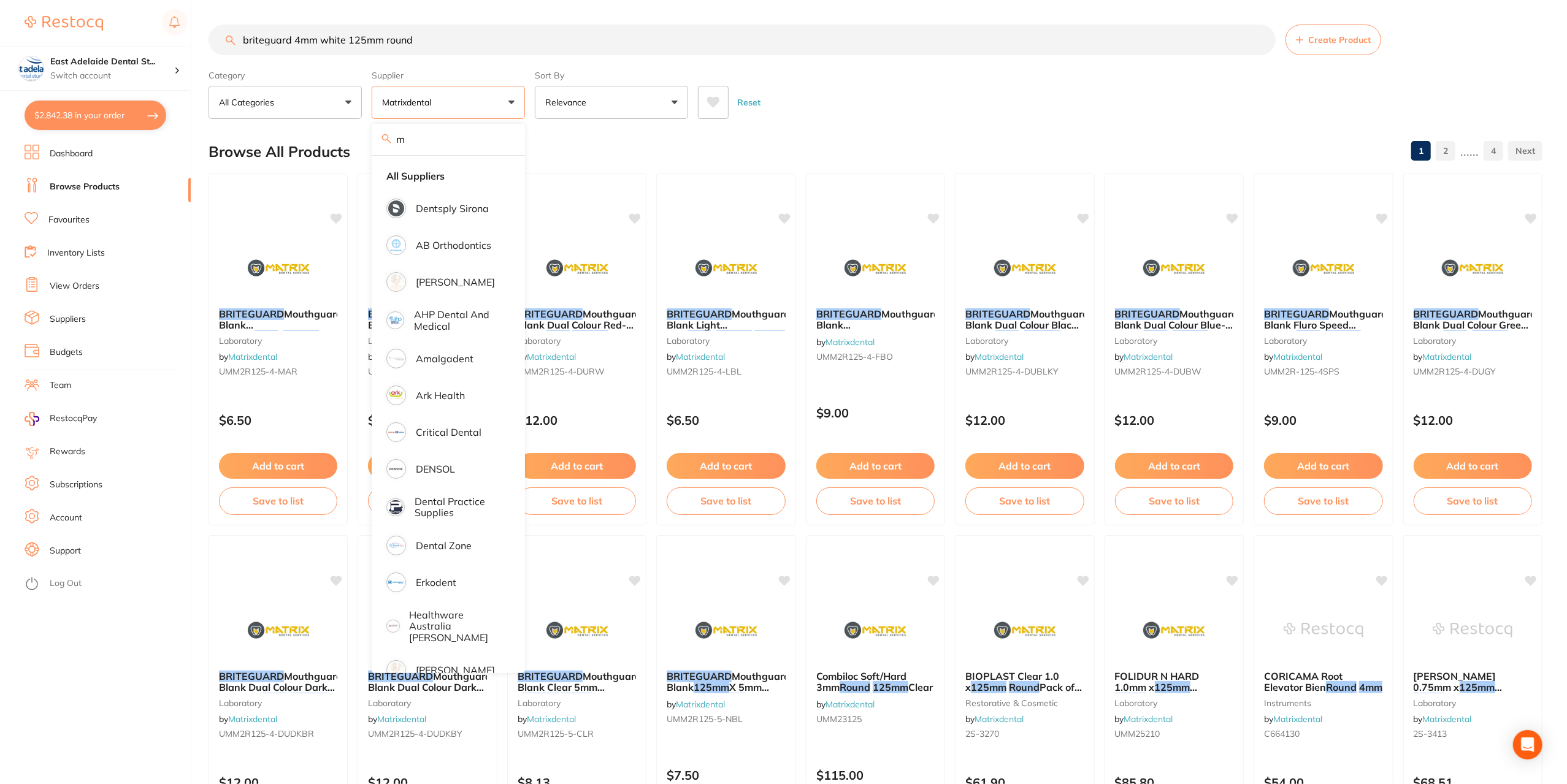
click at [868, 108] on div "Reset" at bounding box center [1115, 97] width 835 height 43
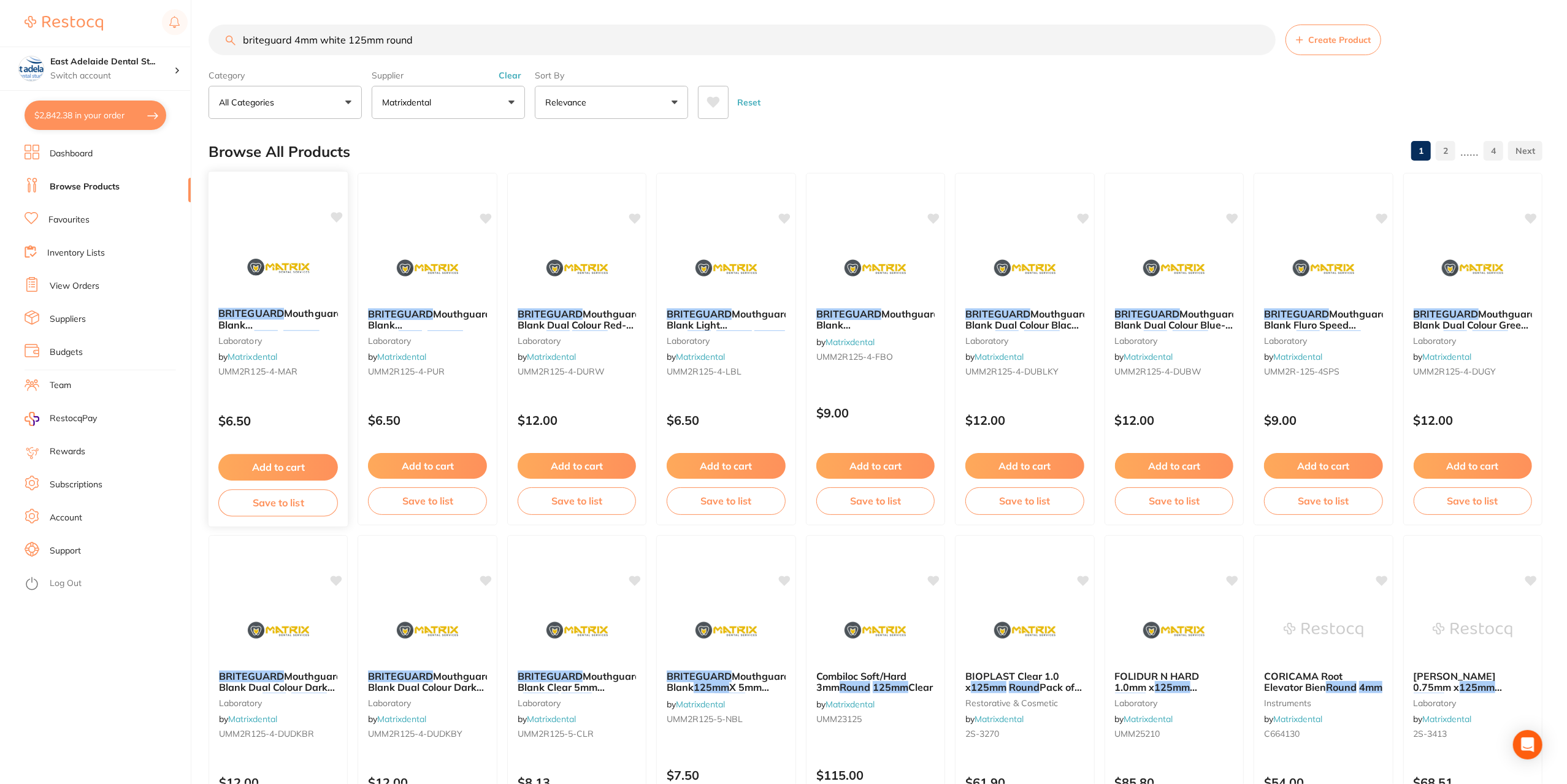
click at [291, 279] on img at bounding box center [278, 267] width 80 height 62
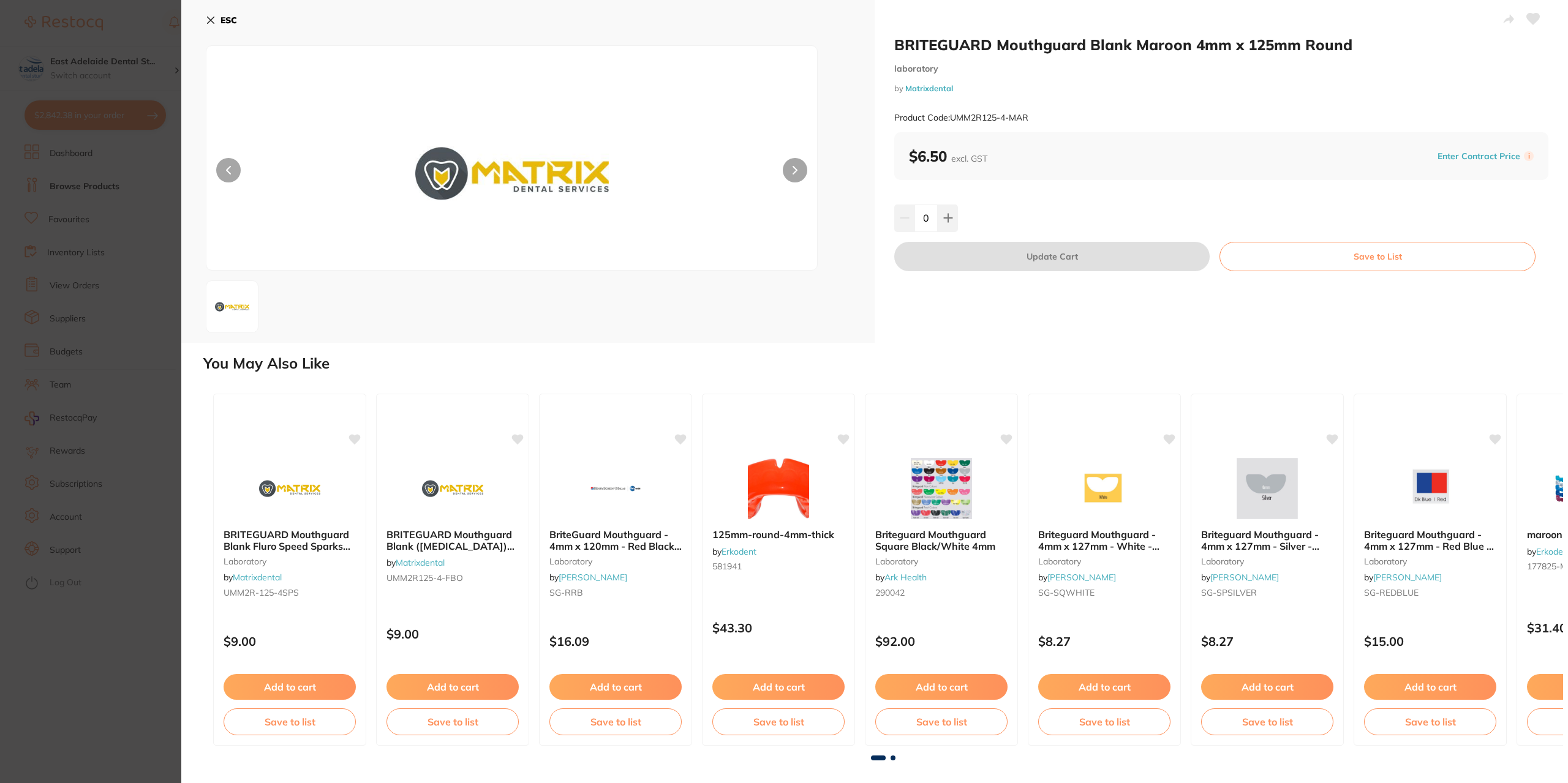
click at [215, 13] on button "ESC" at bounding box center [221, 20] width 31 height 21
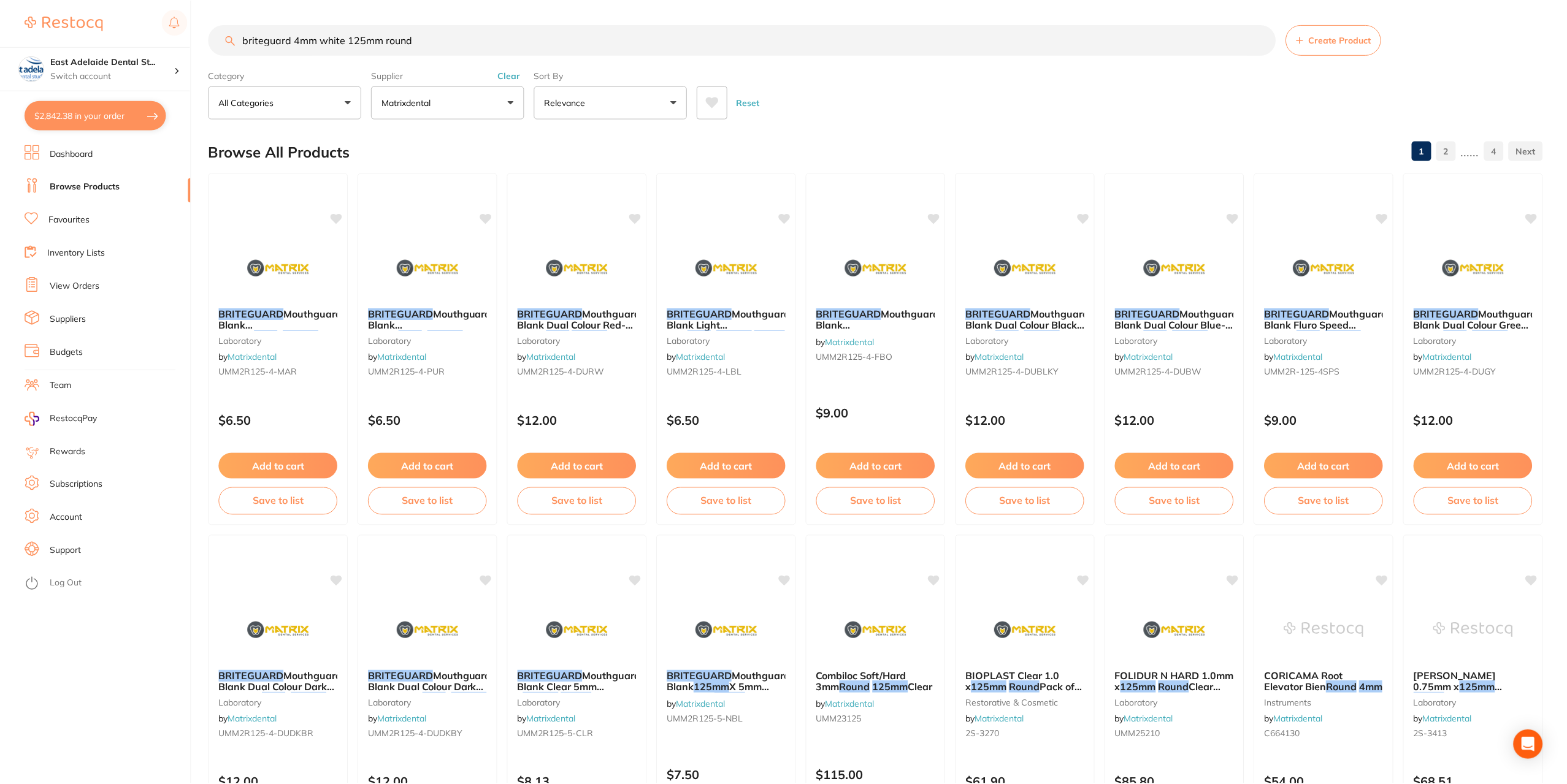
scroll to position [4, 0]
